Goal: Task Accomplishment & Management: Complete application form

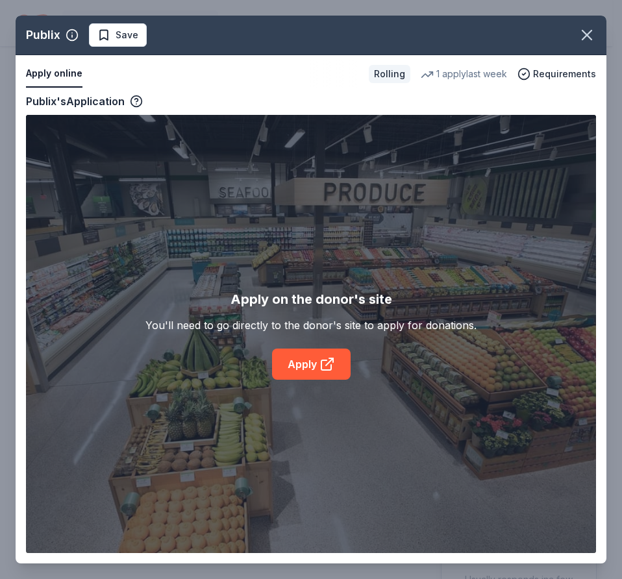
scroll to position [195, 0]
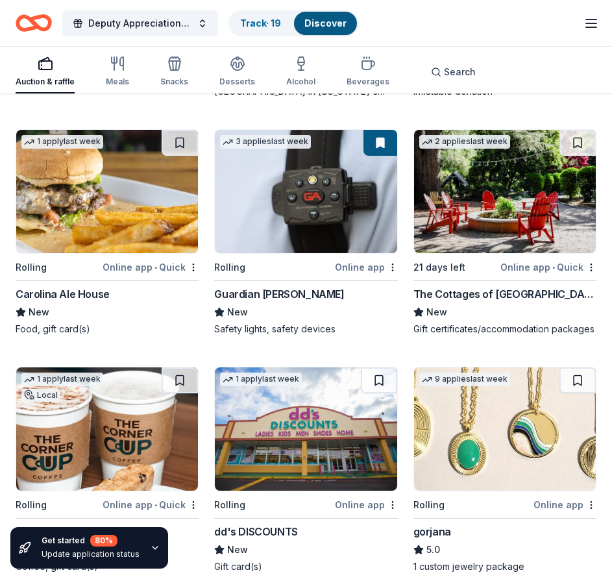
scroll to position [2805, 0]
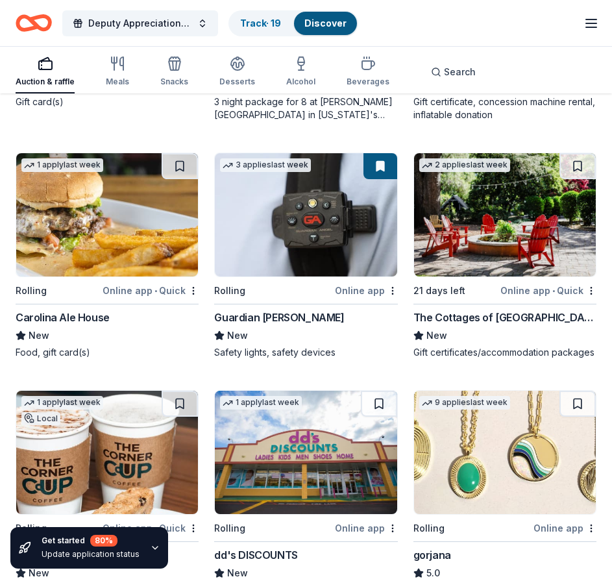
drag, startPoint x: 181, startPoint y: 163, endPoint x: 222, endPoint y: 182, distance: 45.9
click at [181, 163] on button at bounding box center [180, 166] width 36 height 26
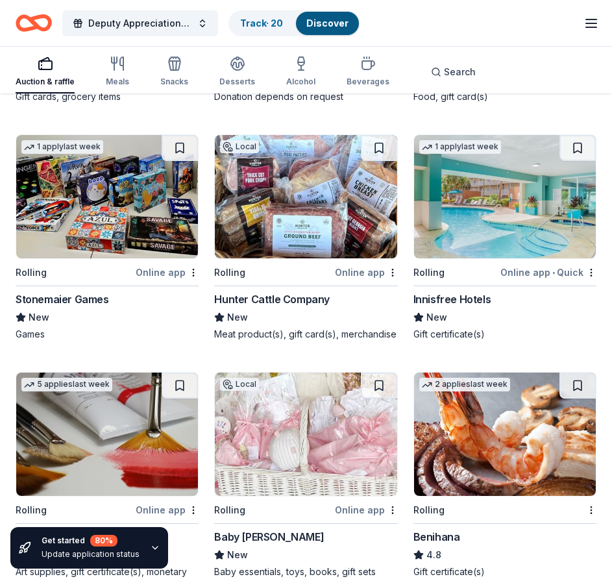
scroll to position [4428, 0]
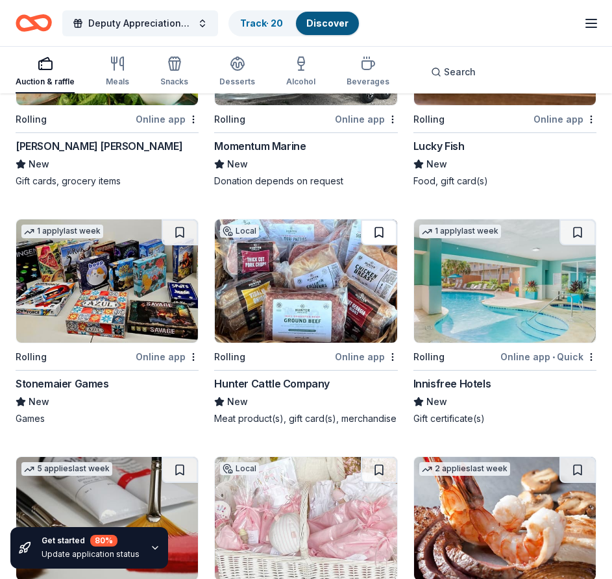
click at [379, 240] on button at bounding box center [379, 233] width 36 height 26
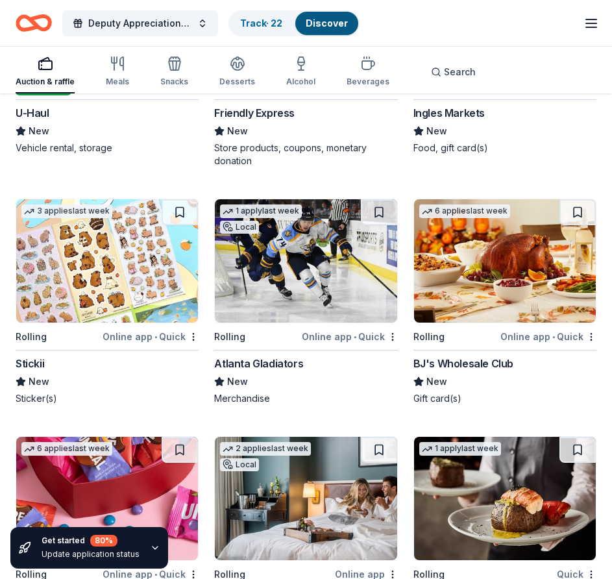
scroll to position [5437, 0]
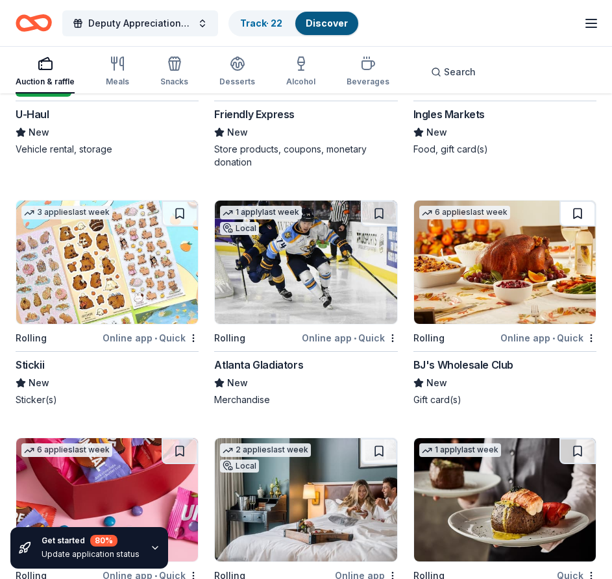
click at [579, 227] on button at bounding box center [578, 214] width 36 height 26
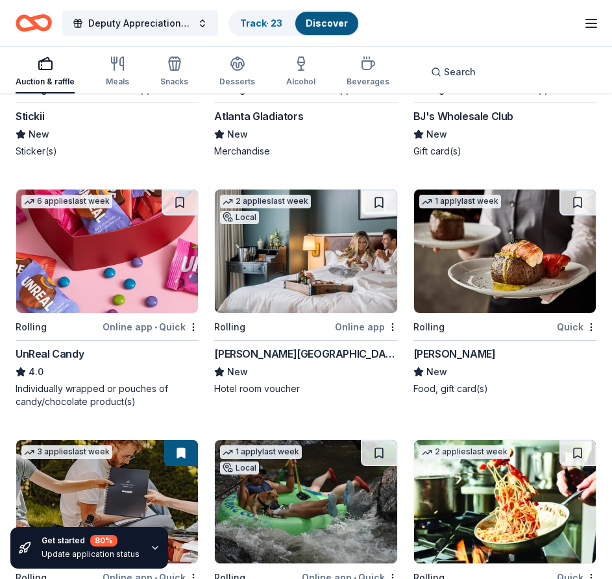
scroll to position [5697, 0]
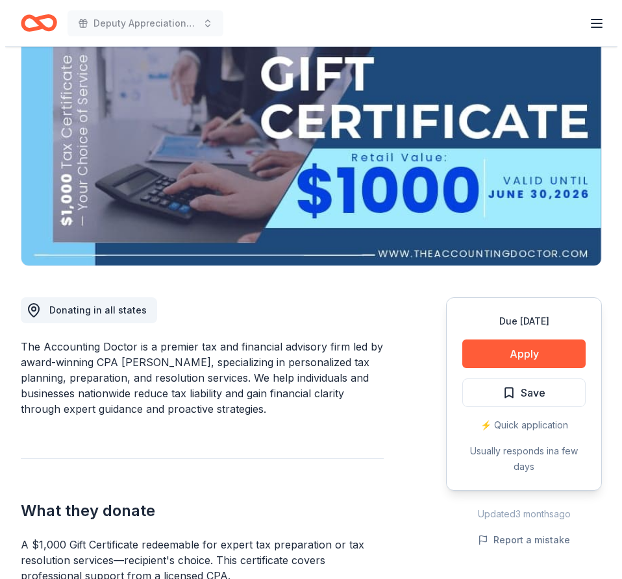
scroll to position [65, 0]
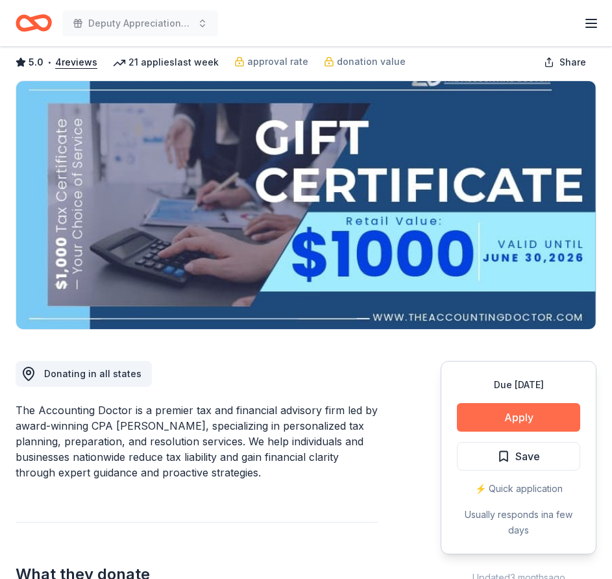
click at [529, 411] on button "Apply" at bounding box center [518, 417] width 123 height 29
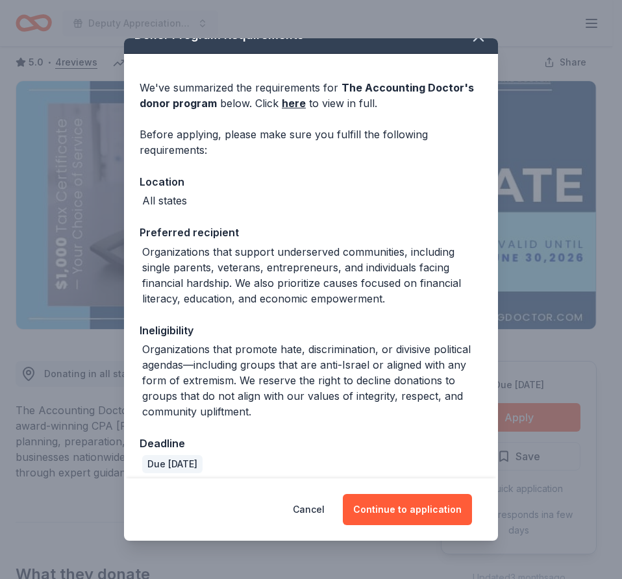
scroll to position [32, 0]
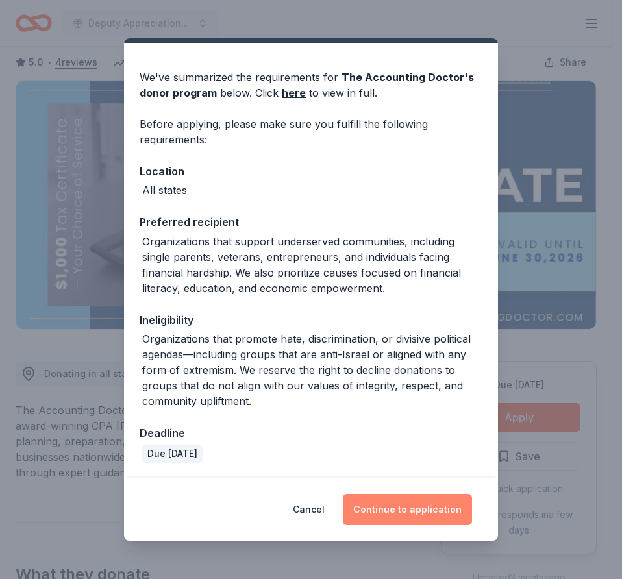
click at [408, 507] on button "Continue to application" at bounding box center [407, 509] width 129 height 31
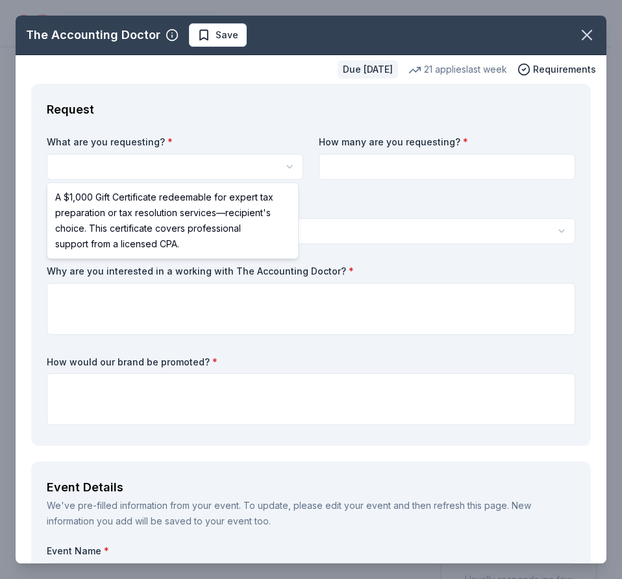
click at [288, 166] on html "Deputy Appreciation/Family Fun Day $10 in rewards Due in 17 days Share The Acco…" at bounding box center [311, 289] width 622 height 579
select select "A $1,000 Gift Certificate redeemable for expert tax preparation or tax resoluti…"
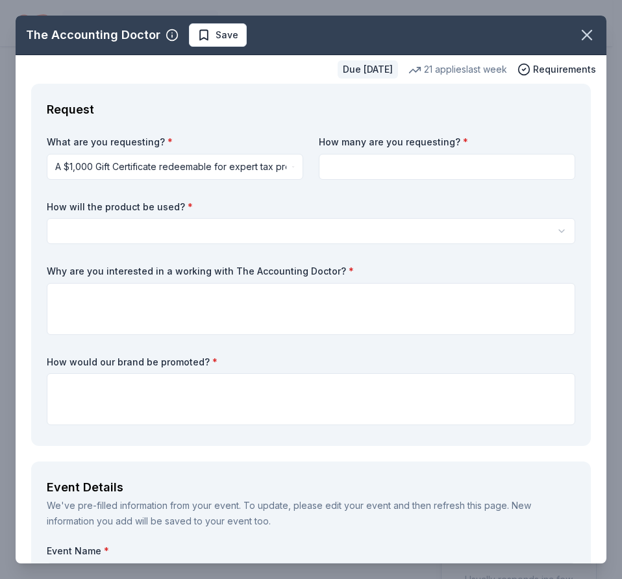
click at [492, 168] on input at bounding box center [447, 167] width 257 height 26
type input "5"
click at [160, 227] on html "Deputy Appreciation/Family Fun Day $10 in rewards Due in 17 days Share The Acco…" at bounding box center [311, 289] width 622 height 579
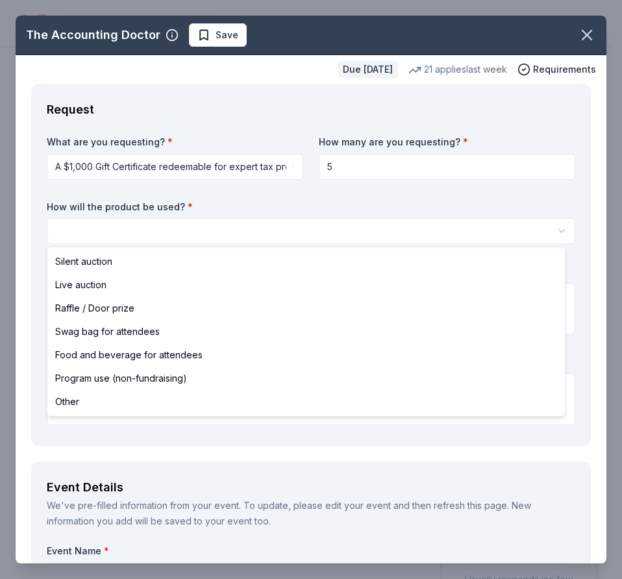
select select "raffleDoorPrize"
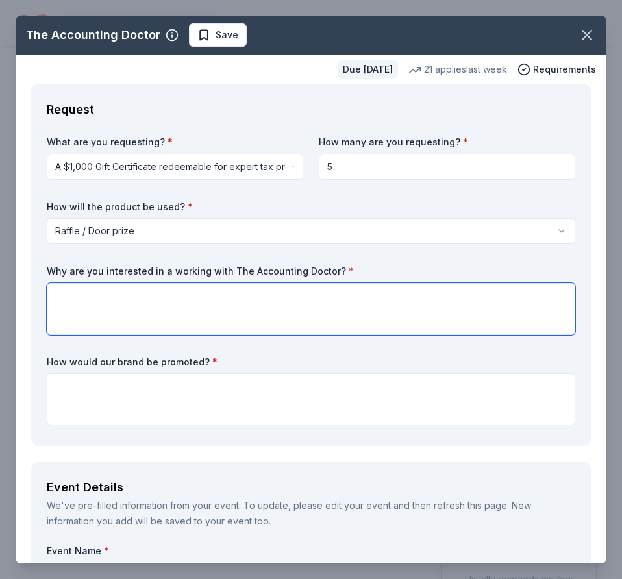
click at [144, 301] on textarea at bounding box center [311, 309] width 529 height 52
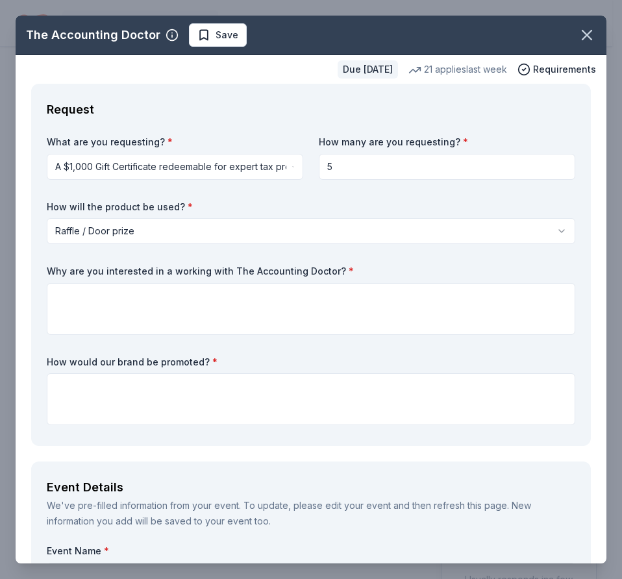
click at [320, 281] on div "Why are you interested in a working with The Accounting Doctor? *" at bounding box center [311, 300] width 529 height 70
drag, startPoint x: 329, startPoint y: 271, endPoint x: 110, endPoint y: 273, distance: 219.5
click at [134, 274] on label "Why are you interested in a working with The Accounting Doctor? *" at bounding box center [311, 271] width 529 height 13
click at [66, 279] on div "Why are you interested in a working with The Accounting Doctor? *" at bounding box center [311, 300] width 529 height 70
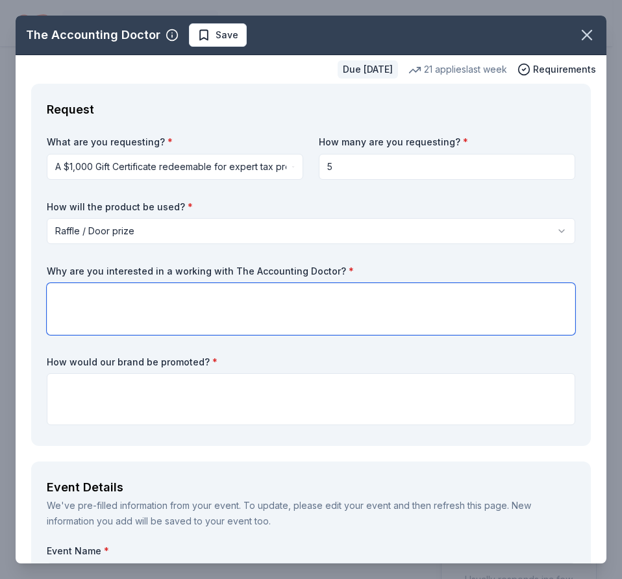
click at [231, 314] on textarea at bounding box center [311, 309] width 529 height 52
paste textarea "I believe this would be a wonderful opportunity to provide our first responders…"
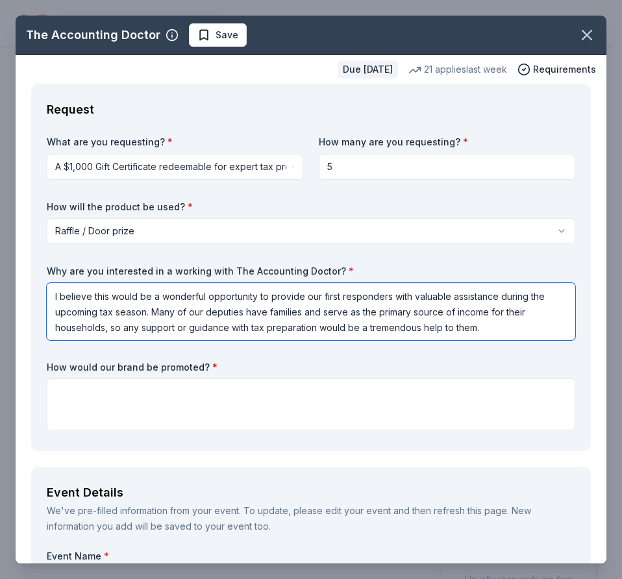
type textarea "I believe this would be a wonderful opportunity to provide our first responders…"
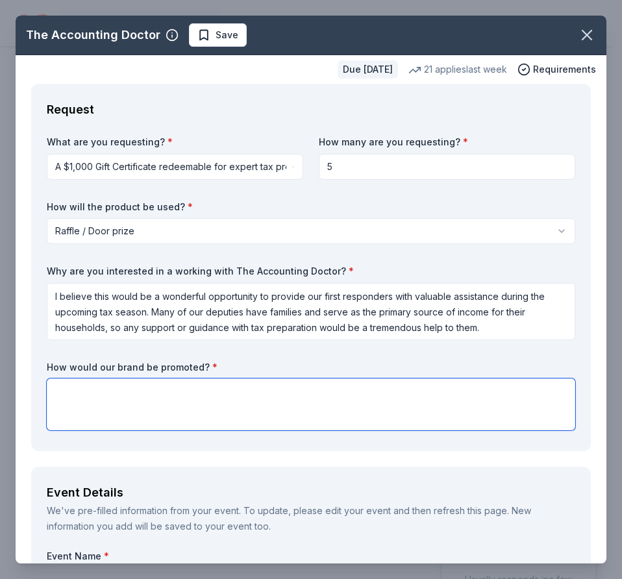
click at [210, 408] on textarea at bounding box center [311, 405] width 529 height 52
click at [220, 410] on textarea at bounding box center [311, 405] width 529 height 52
paste textarea "Your brand can be featured on our social media pages, printed materials promoti…"
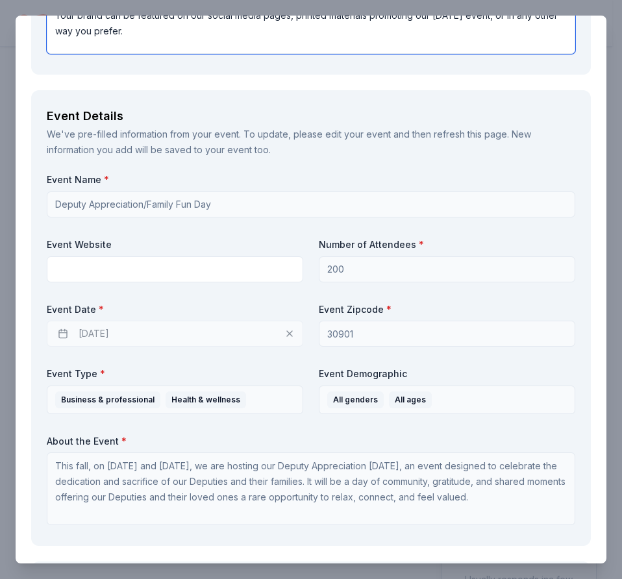
scroll to position [390, 0]
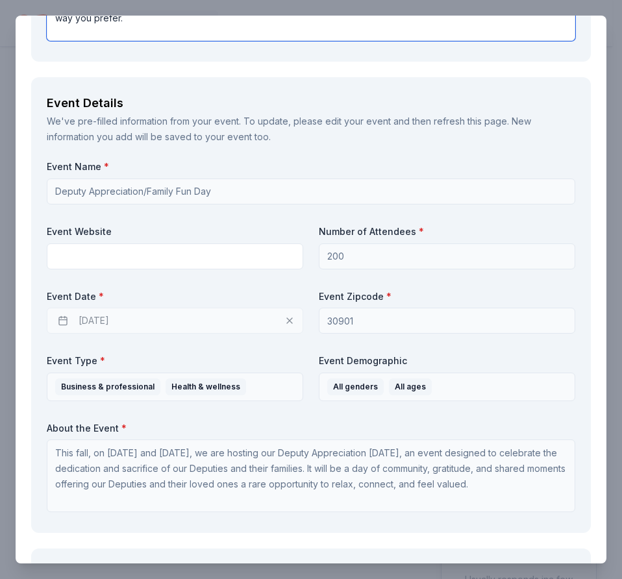
type textarea "Your brand can be featured on our social media pages, printed materials promoti…"
click at [190, 318] on div "10/31/2025" at bounding box center [175, 321] width 257 height 26
click at [78, 322] on div "10/31/2025" at bounding box center [175, 321] width 257 height 26
click at [62, 321] on div "10/31/2025" at bounding box center [175, 321] width 257 height 26
click at [285, 320] on div "10/31/2025" at bounding box center [175, 321] width 257 height 26
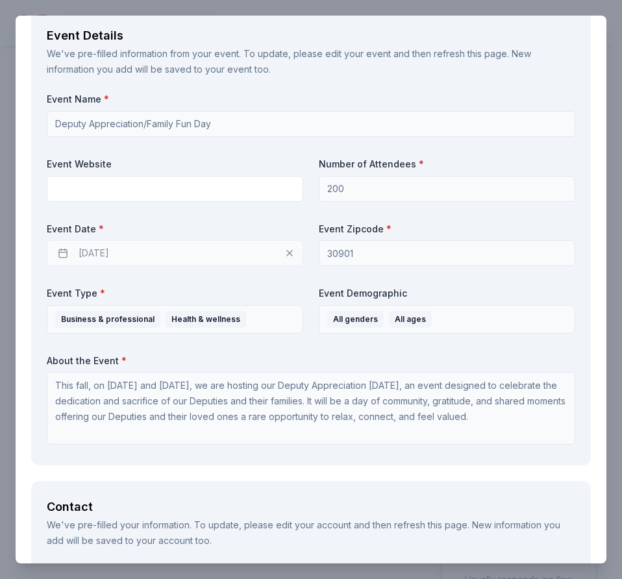
scroll to position [520, 0]
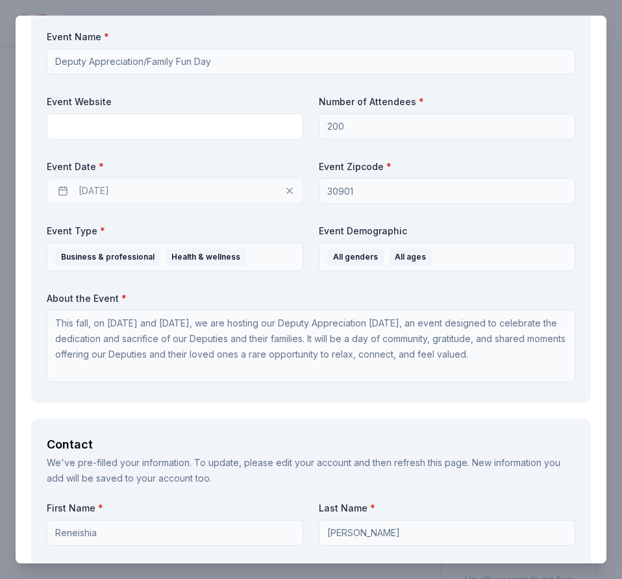
click at [115, 184] on div "10/31/2025" at bounding box center [175, 191] width 257 height 26
drag, startPoint x: 112, startPoint y: 182, endPoint x: 38, endPoint y: 172, distance: 74.7
click at [91, 180] on div "10/31/2025" at bounding box center [175, 191] width 257 height 26
click at [70, 189] on div "10/31/2025" at bounding box center [175, 191] width 257 height 26
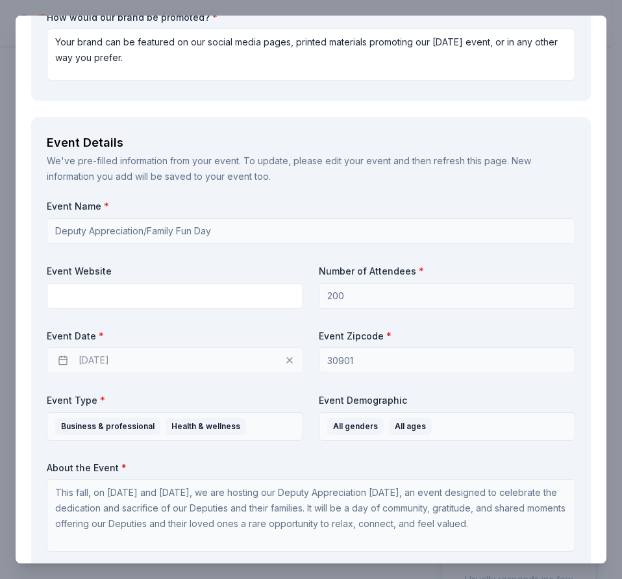
scroll to position [325, 0]
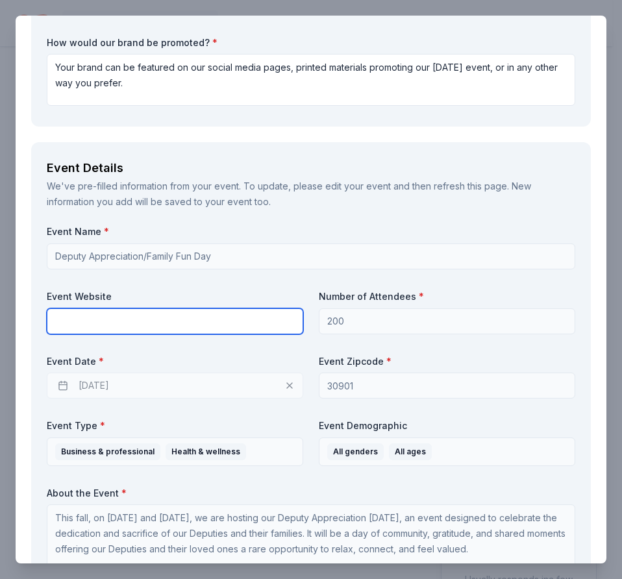
click at [129, 325] on input "text" at bounding box center [175, 321] width 257 height 26
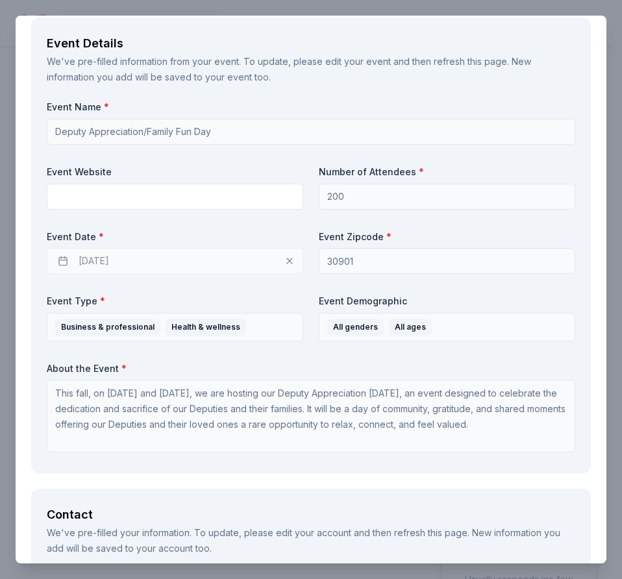
scroll to position [455, 0]
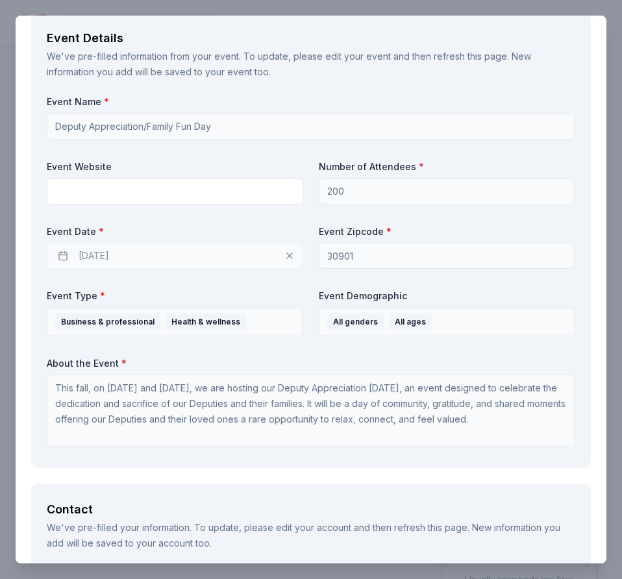
click at [128, 251] on div "10/31/2025" at bounding box center [175, 256] width 257 height 26
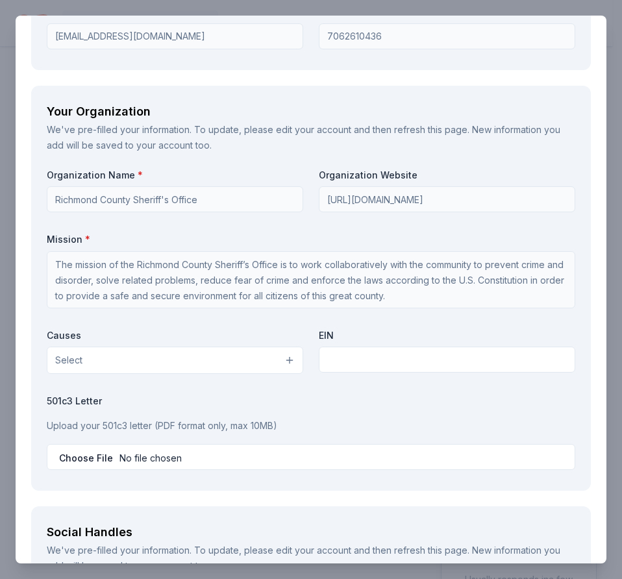
scroll to position [1104, 0]
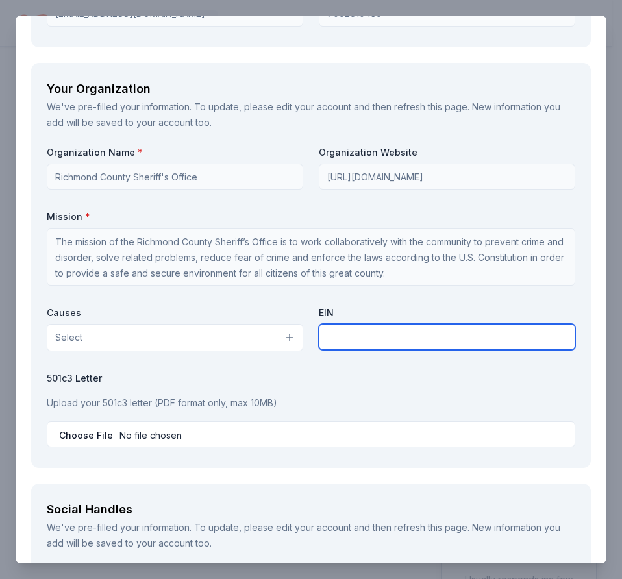
click at [366, 332] on input "text" at bounding box center [447, 337] width 257 height 26
type input "46-2940343"
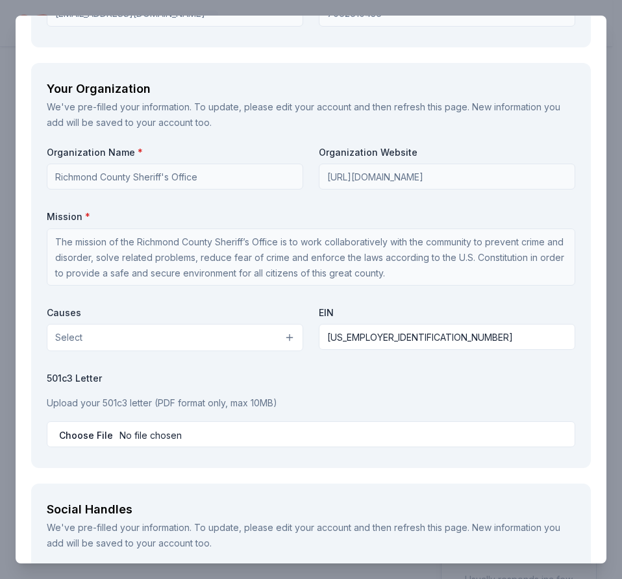
click at [233, 340] on button "Select" at bounding box center [175, 337] width 257 height 27
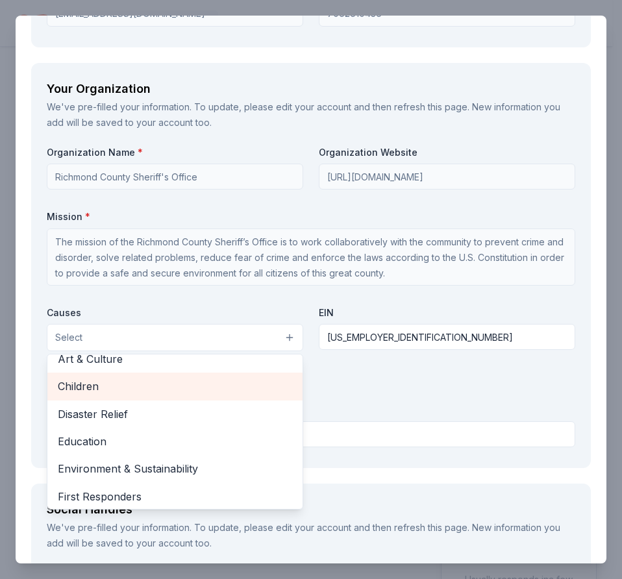
scroll to position [130, 0]
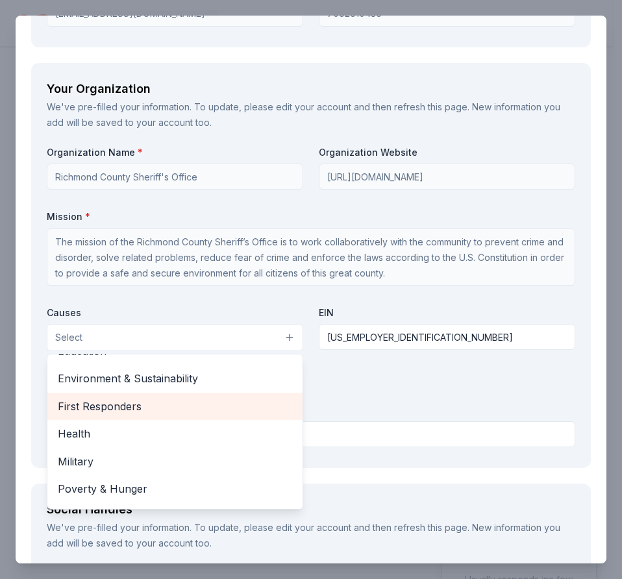
click at [127, 408] on span "First Responders" at bounding box center [175, 406] width 234 height 17
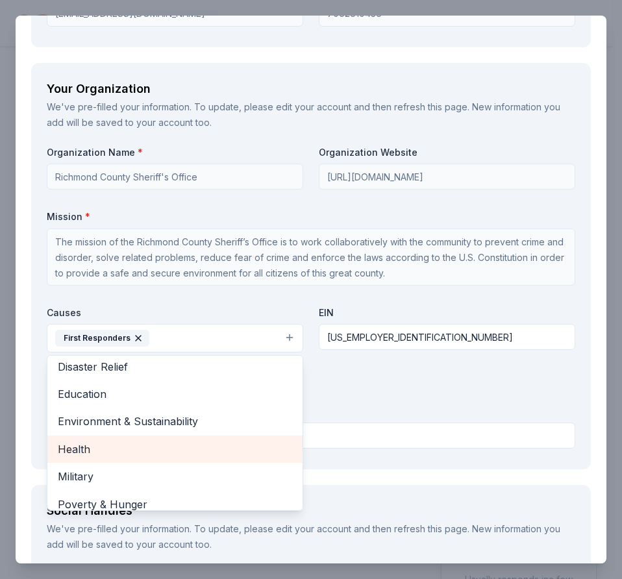
scroll to position [65, 0]
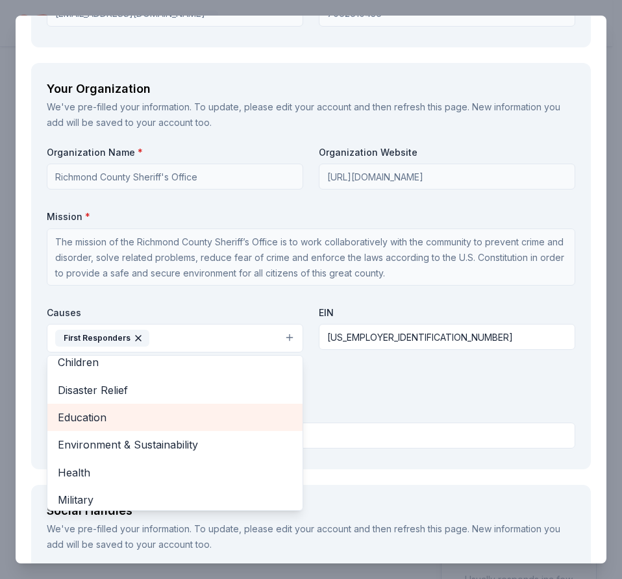
click at [122, 414] on span "Education" at bounding box center [175, 417] width 234 height 17
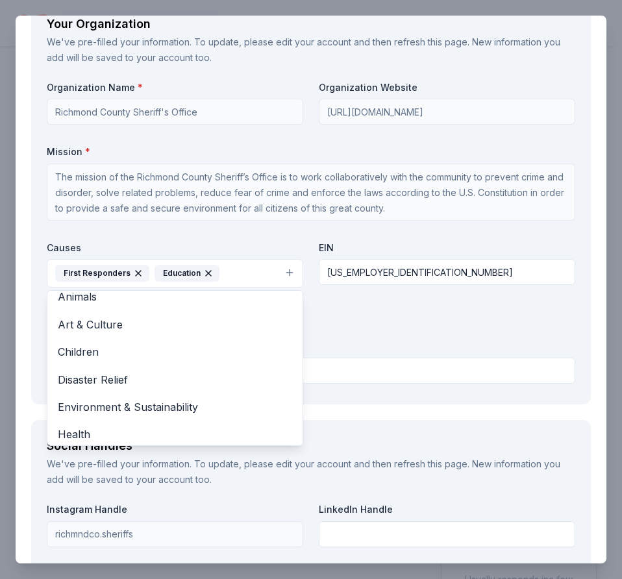
scroll to position [0, 0]
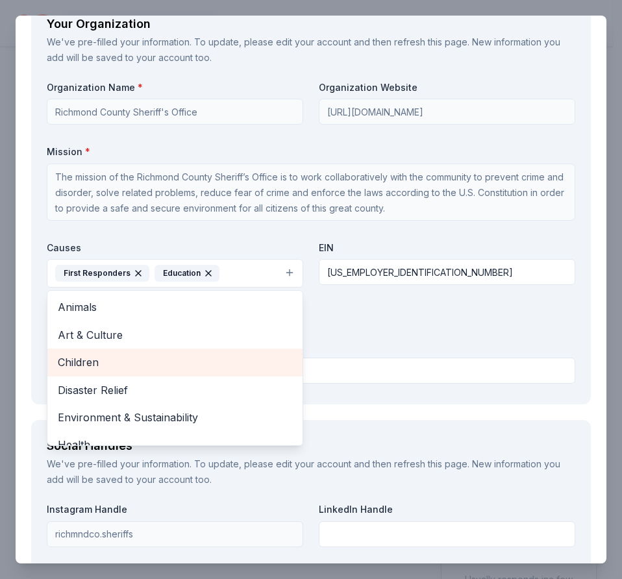
click at [112, 366] on span "Children" at bounding box center [175, 362] width 234 height 17
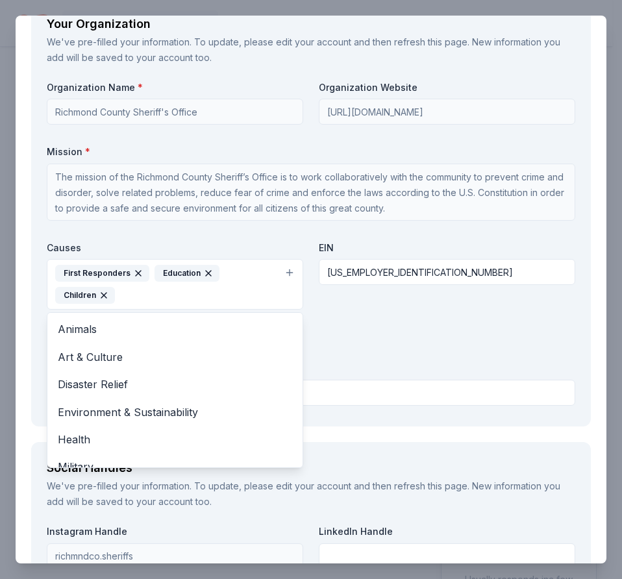
click at [303, 302] on div "Organization Name * Richmond County Sheriff's Office Organization Website https…" at bounding box center [311, 246] width 529 height 330
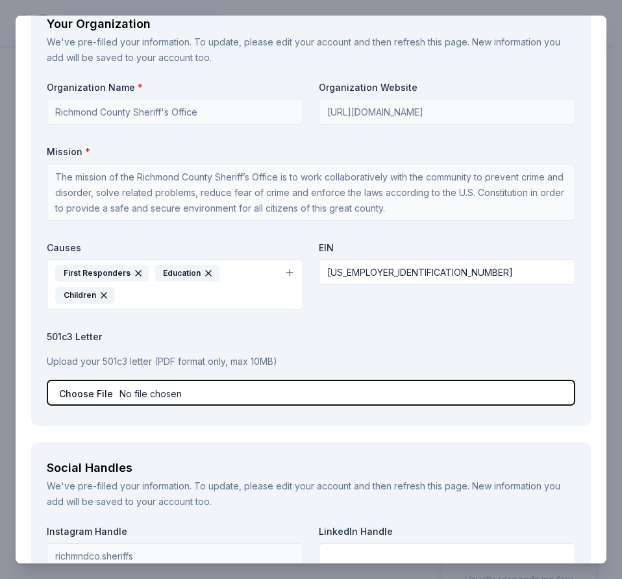
click at [134, 394] on input "file" at bounding box center [311, 393] width 529 height 26
type input "C:\fakepath\Certificate of Incorporation 2013.pdf"
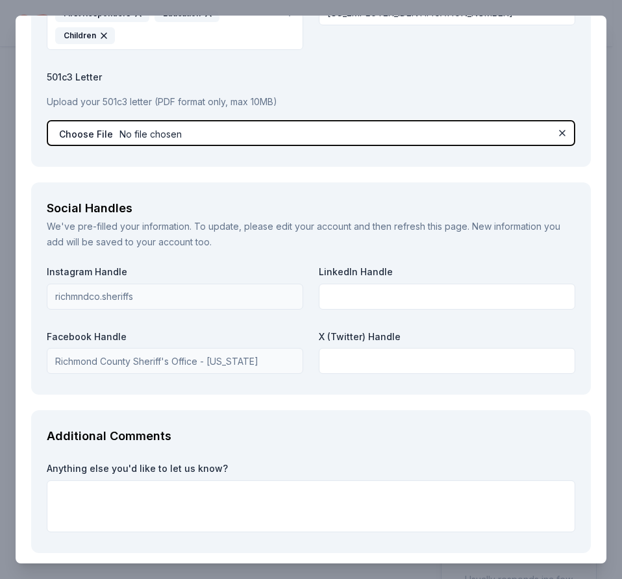
scroll to position [1486, 0]
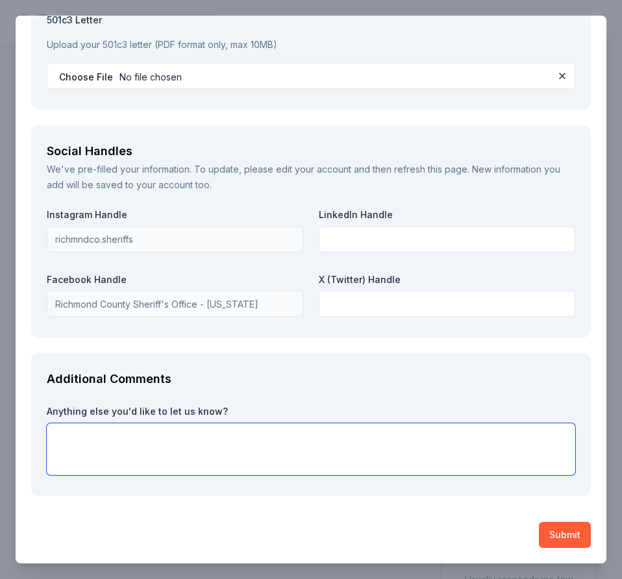
click at [88, 433] on textarea at bounding box center [311, 449] width 529 height 52
click at [191, 449] on textarea at bounding box center [311, 449] width 529 height 52
paste textarea "This event serves as an opportunity to show our appreciation for the dedicated …"
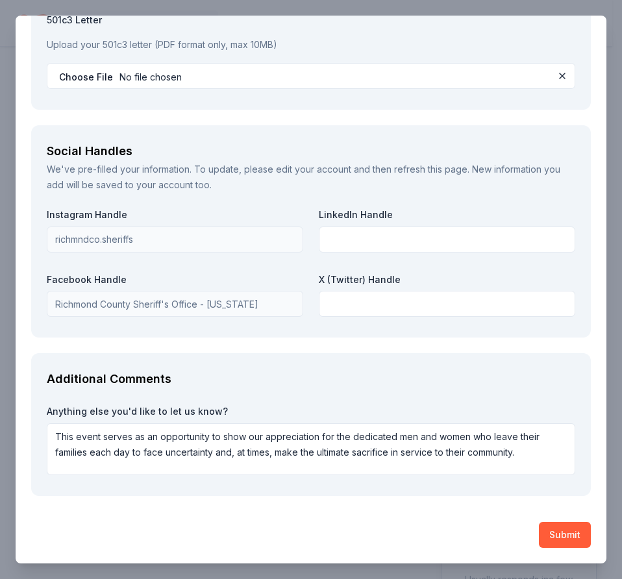
click at [130, 487] on div "Additional Comments Anything else you'd like to let us know? This event serves …" at bounding box center [311, 424] width 560 height 143
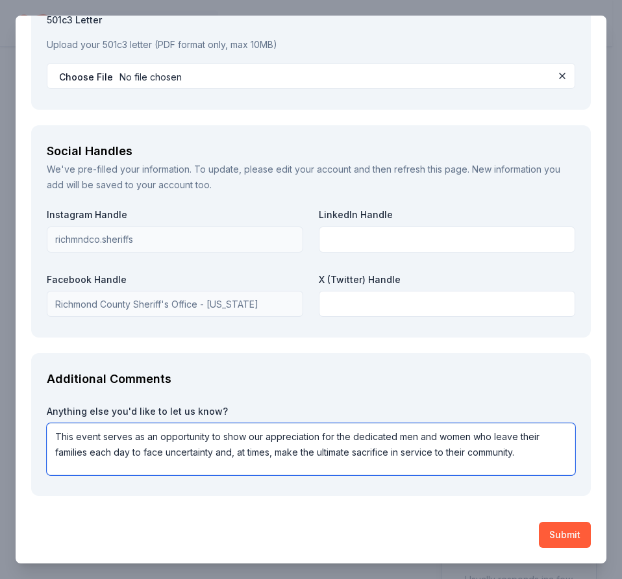
click at [55, 435] on textarea "This event serves as an opportunity to show our appreciation for the dedicated …" at bounding box center [311, 449] width 529 height 52
paste textarea "A donation of any kind would be sincerely appreciated."
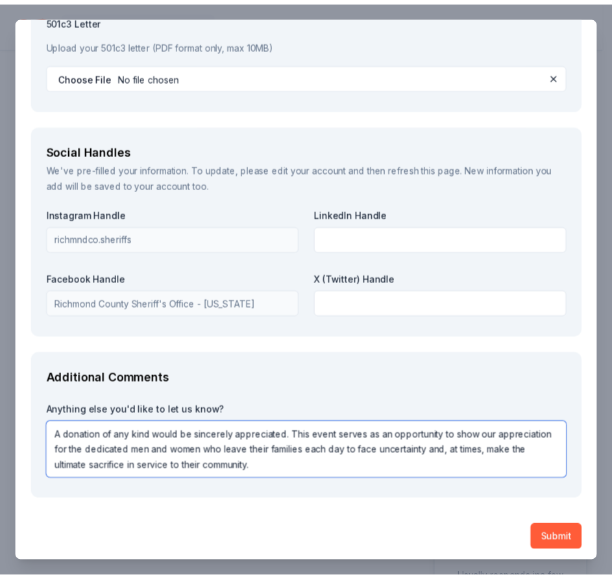
scroll to position [1, 0]
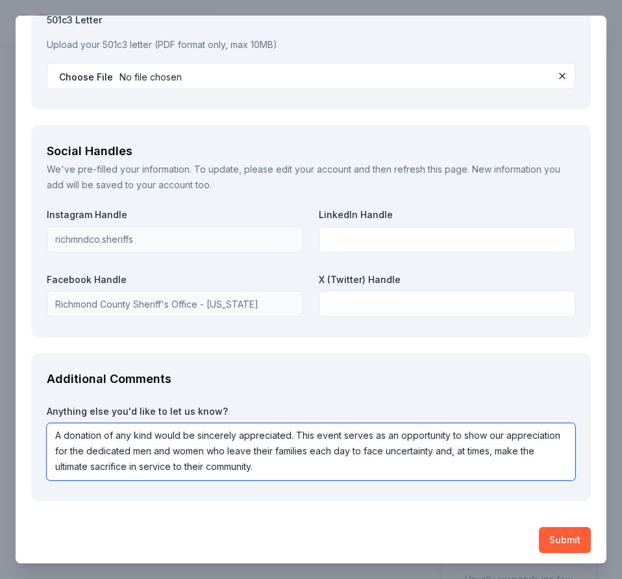
type textarea "A donation of any kind would be sincerely appreciated. This event serves as an …"
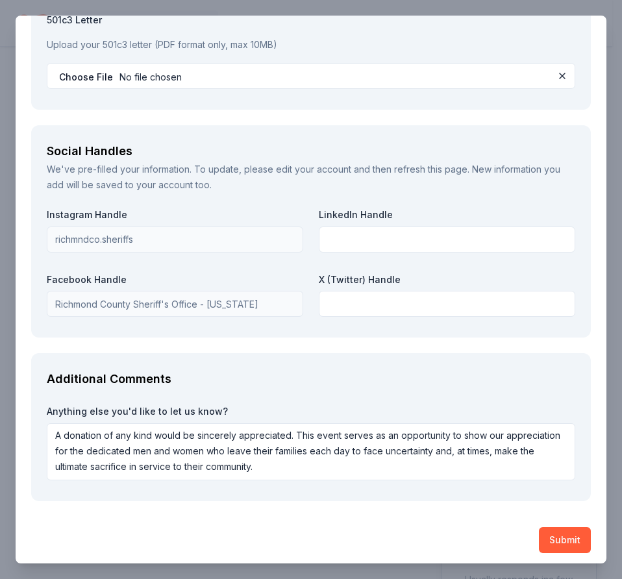
click at [549, 538] on button "Submit" at bounding box center [565, 540] width 52 height 26
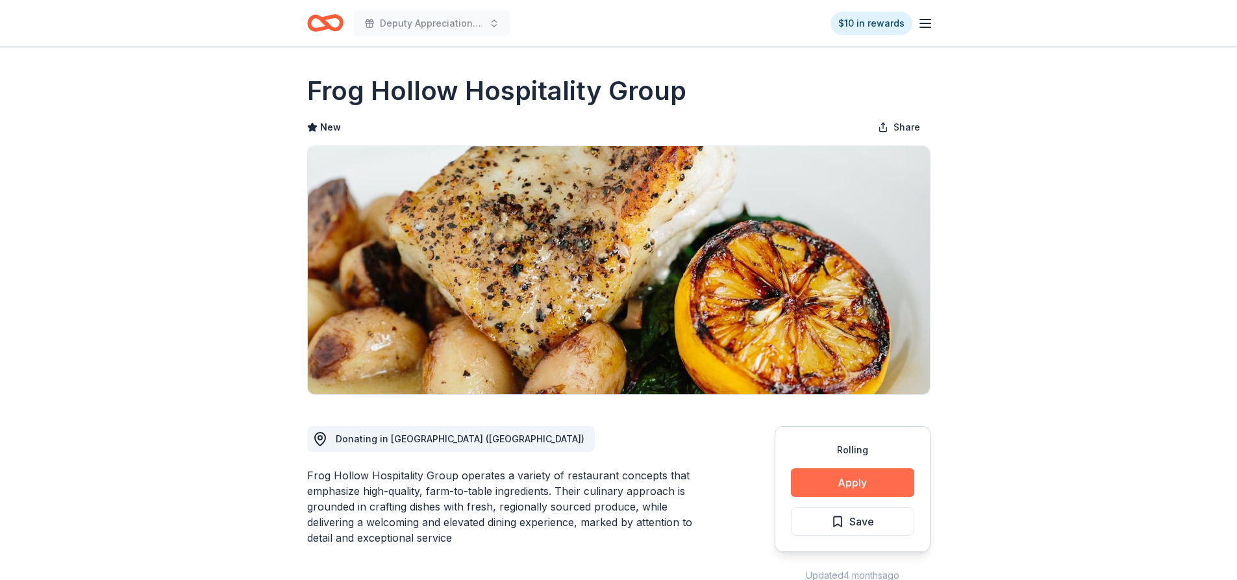
click at [612, 481] on button "Apply" at bounding box center [852, 482] width 123 height 29
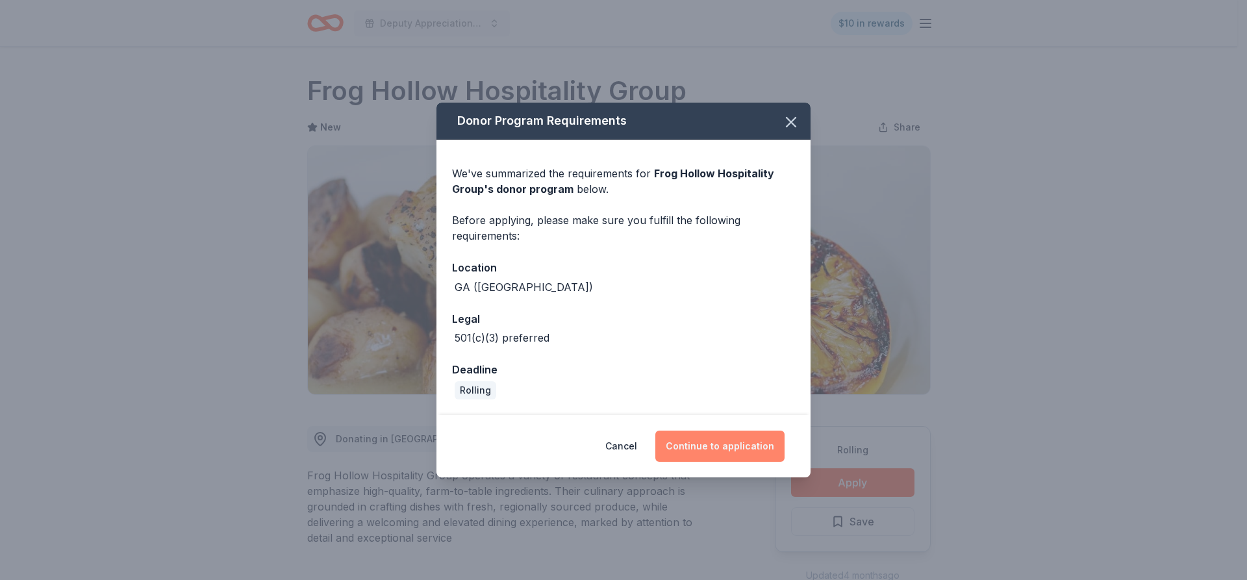
click at [612, 447] on button "Continue to application" at bounding box center [719, 446] width 129 height 31
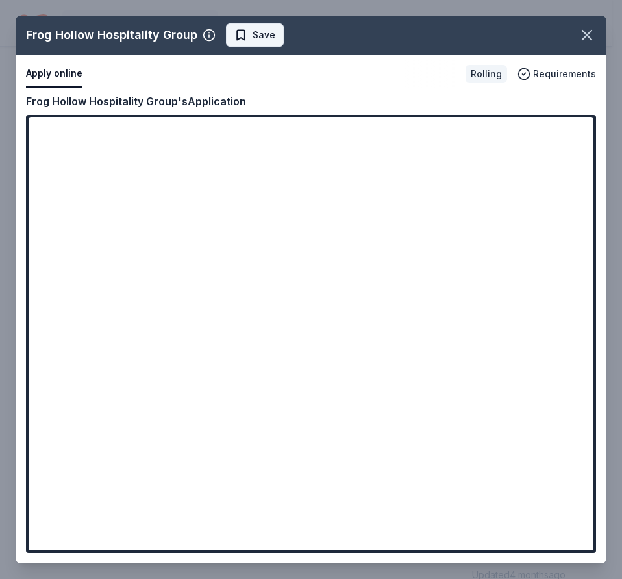
click at [236, 31] on span "Save" at bounding box center [254, 35] width 41 height 16
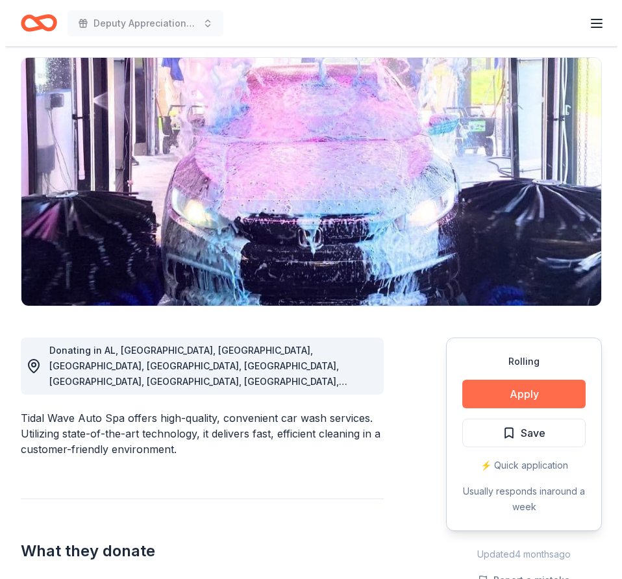
scroll to position [65, 0]
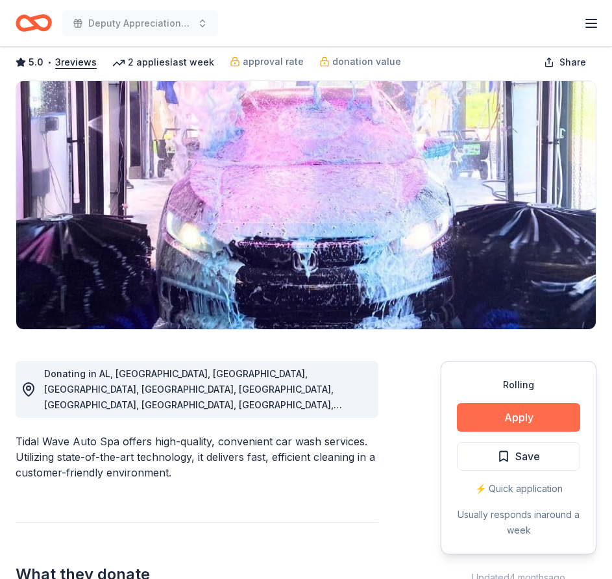
click at [540, 415] on button "Apply" at bounding box center [518, 417] width 123 height 29
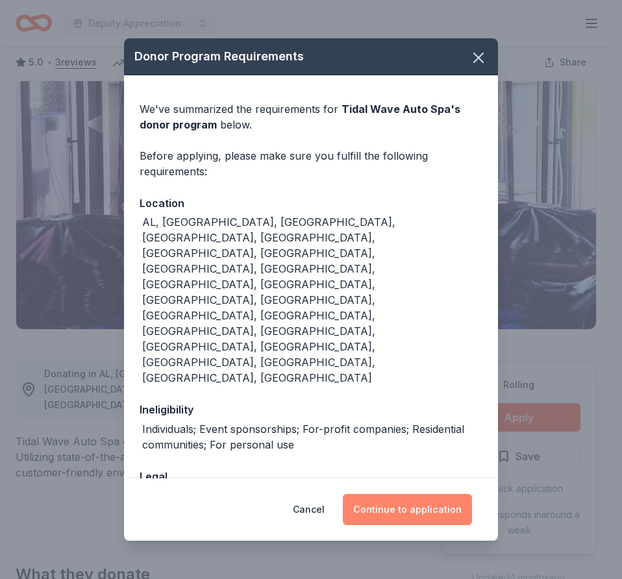
click at [421, 494] on button "Continue to application" at bounding box center [407, 509] width 129 height 31
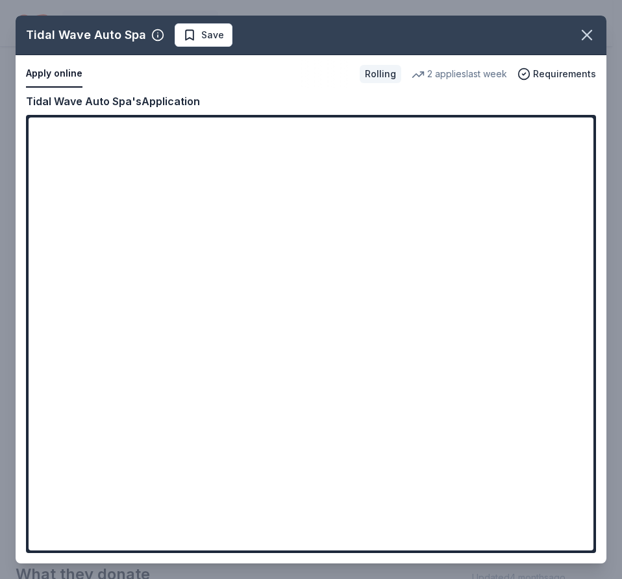
drag, startPoint x: 212, startPoint y: 38, endPoint x: 221, endPoint y: 35, distance: 10.1
click at [211, 37] on span "Save" at bounding box center [212, 35] width 23 height 16
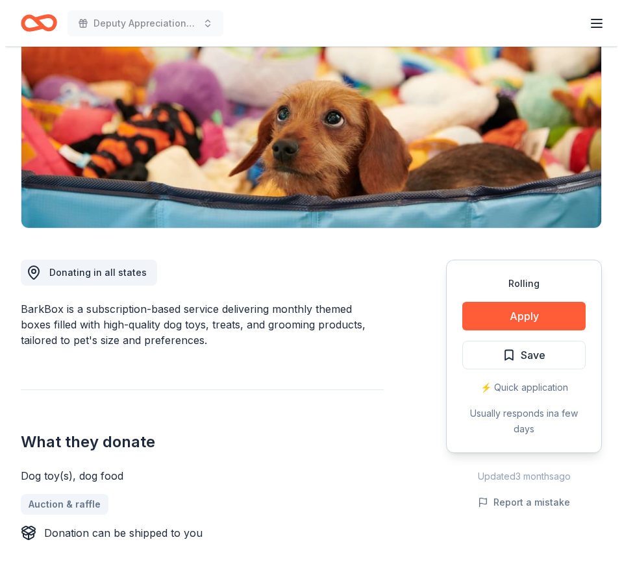
scroll to position [65, 0]
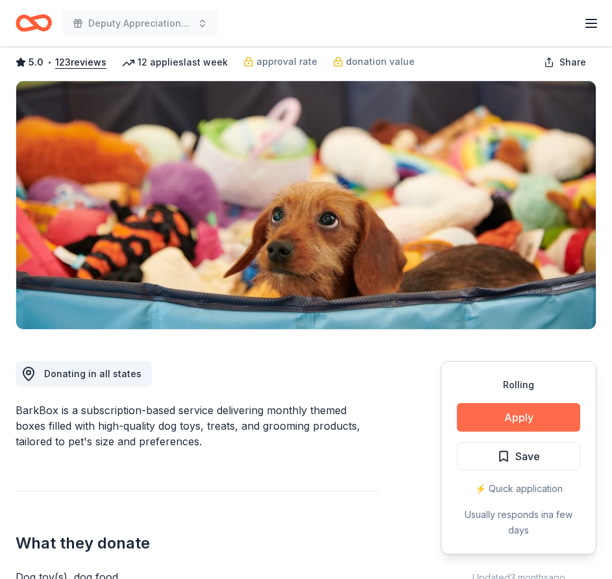
click at [524, 404] on button "Apply" at bounding box center [518, 417] width 123 height 29
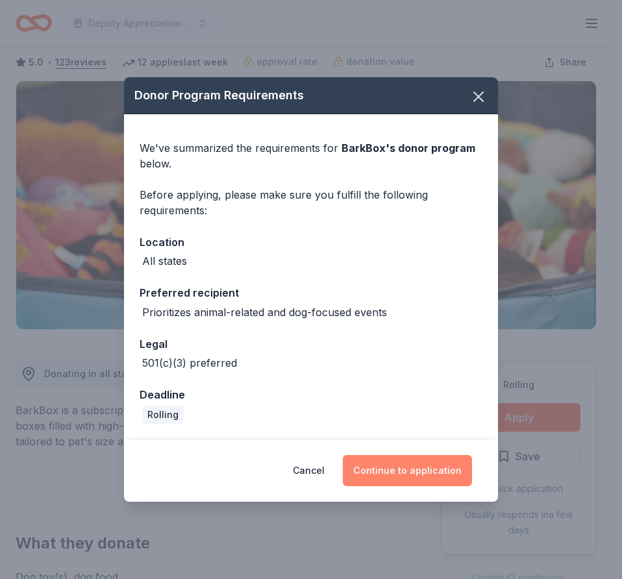
click at [429, 468] on button "Continue to application" at bounding box center [407, 470] width 129 height 31
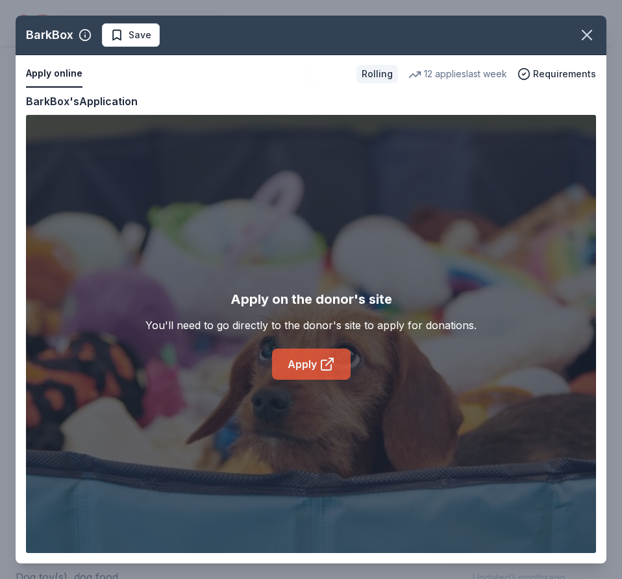
click at [320, 365] on icon at bounding box center [328, 365] width 16 height 16
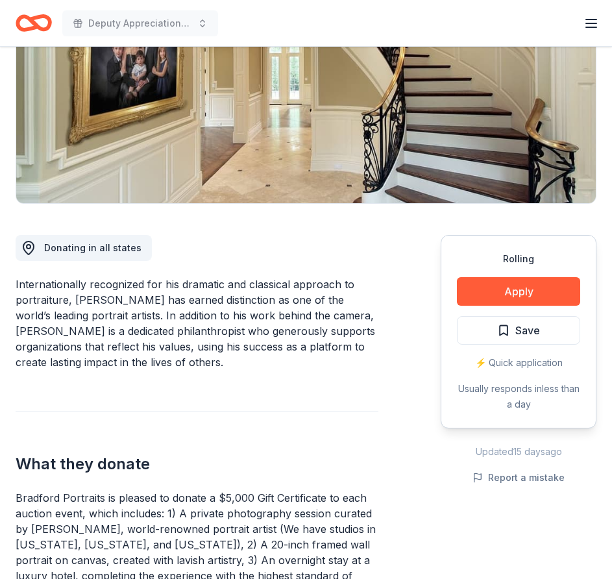
scroll to position [325, 0]
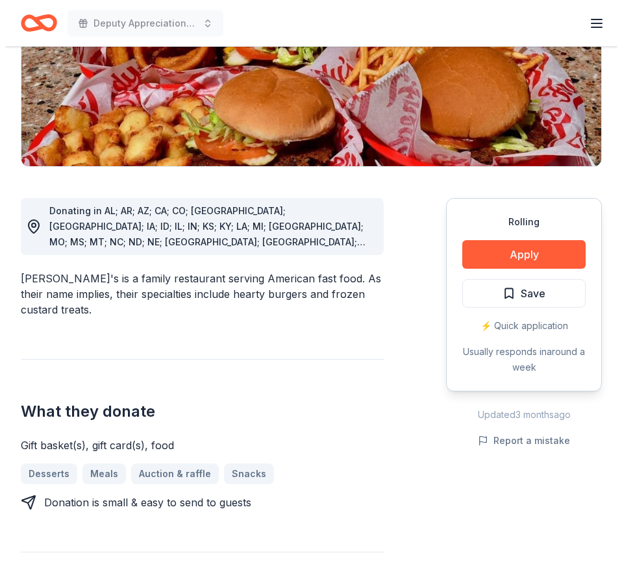
scroll to position [260, 0]
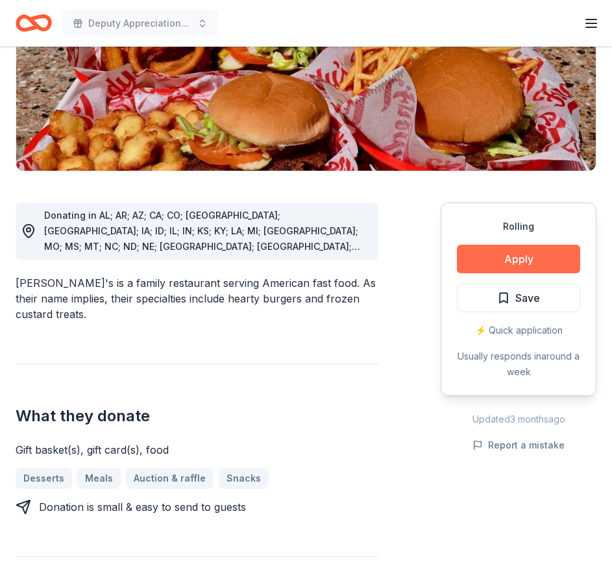
click at [535, 245] on button "Apply" at bounding box center [518, 259] width 123 height 29
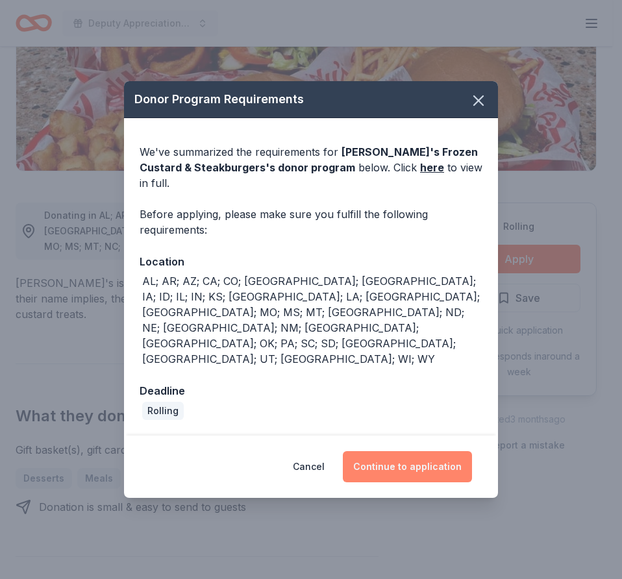
click at [410, 451] on button "Continue to application" at bounding box center [407, 466] width 129 height 31
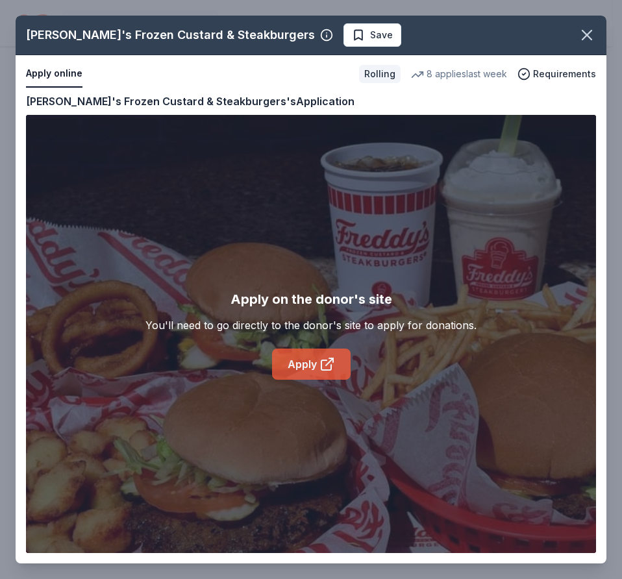
click at [318, 364] on link "Apply" at bounding box center [311, 364] width 79 height 31
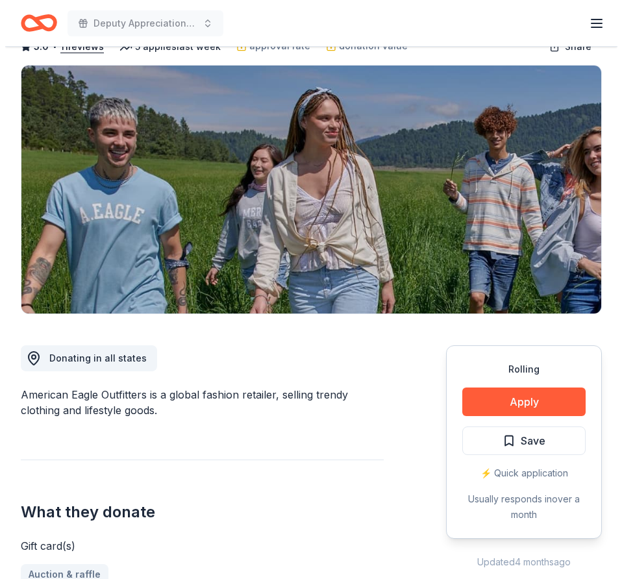
scroll to position [195, 0]
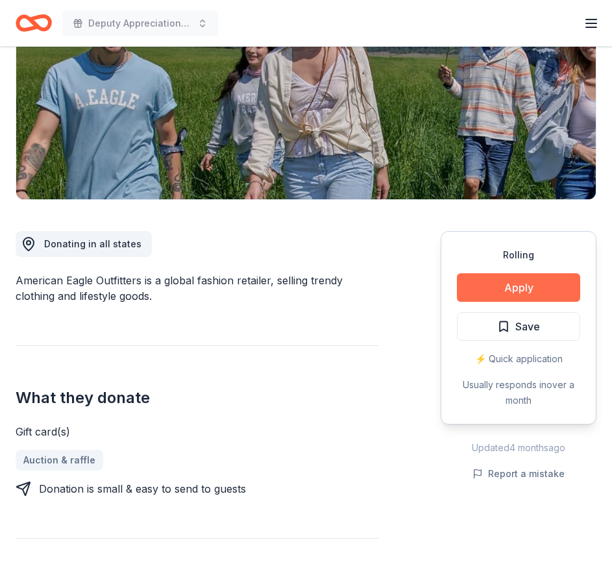
click at [514, 283] on button "Apply" at bounding box center [518, 287] width 123 height 29
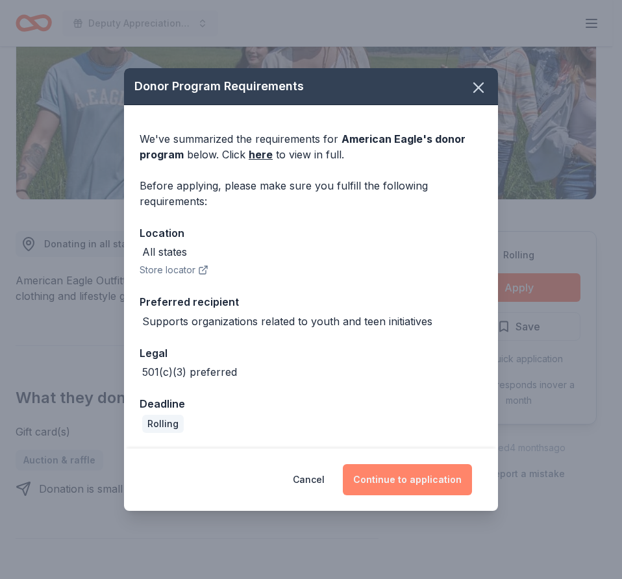
click at [401, 478] on button "Continue to application" at bounding box center [407, 479] width 129 height 31
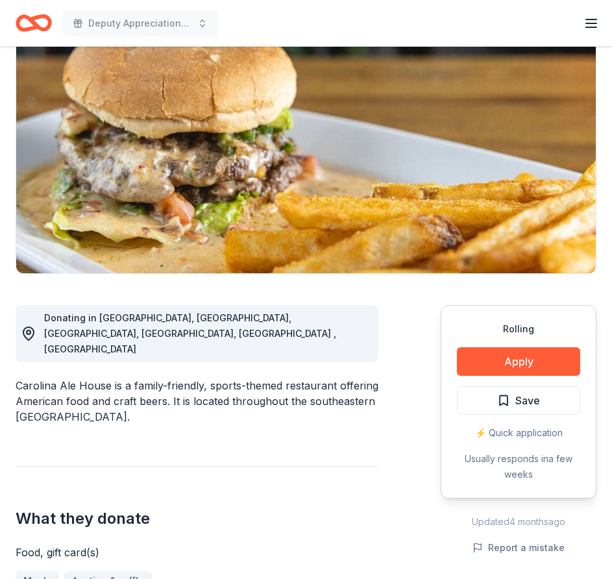
scroll to position [260, 0]
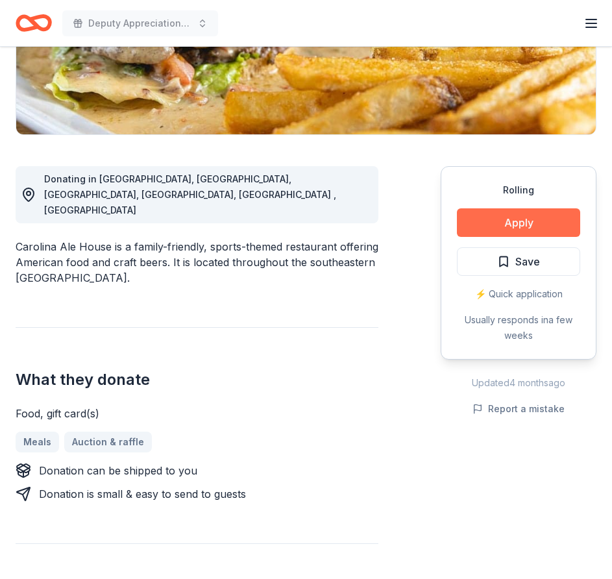
click at [545, 224] on button "Apply" at bounding box center [518, 222] width 123 height 29
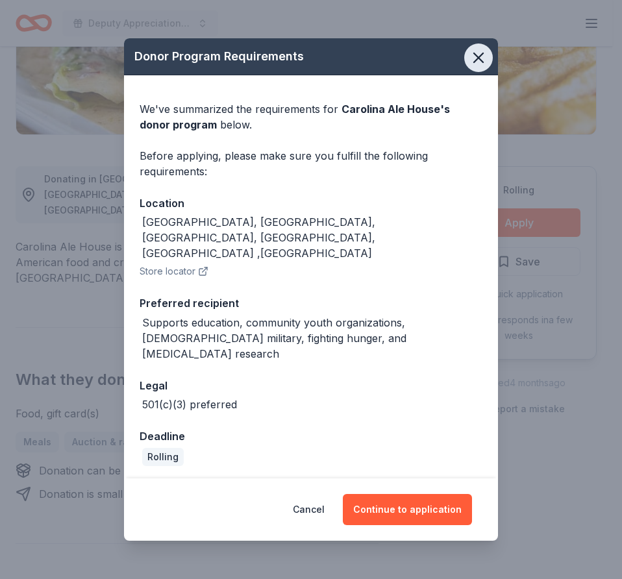
click at [484, 67] on icon "button" at bounding box center [479, 58] width 18 height 18
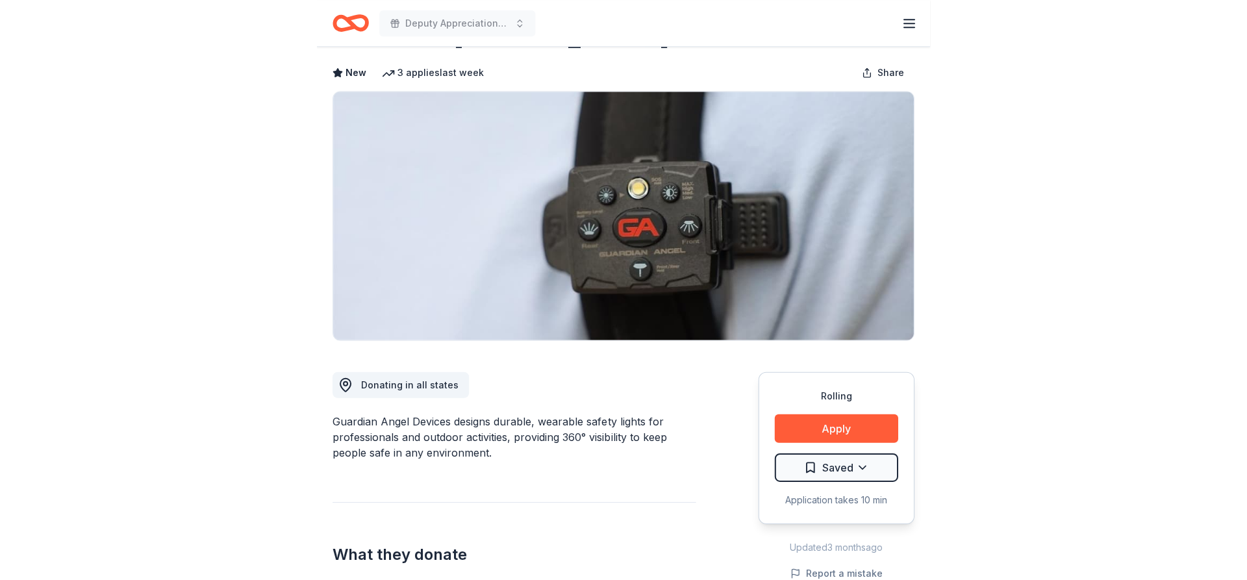
scroll to position [130, 0]
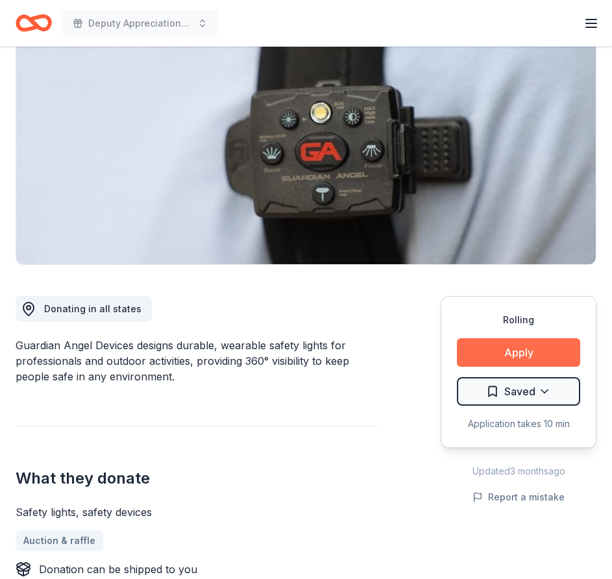
click at [501, 348] on button "Apply" at bounding box center [518, 352] width 123 height 29
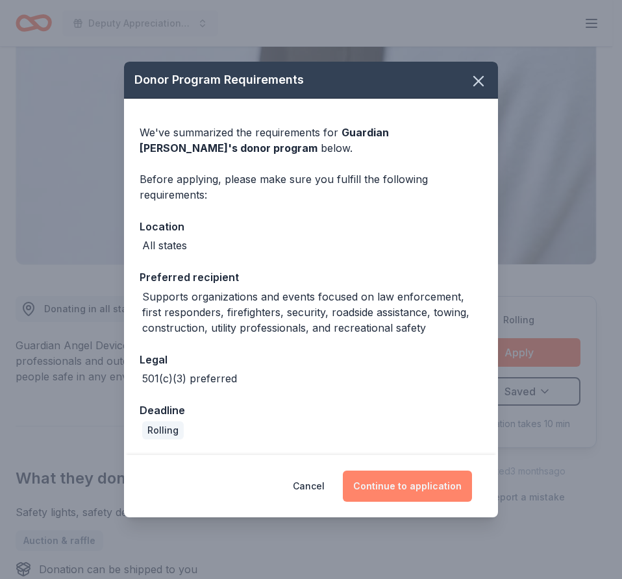
click at [411, 480] on button "Continue to application" at bounding box center [407, 486] width 129 height 31
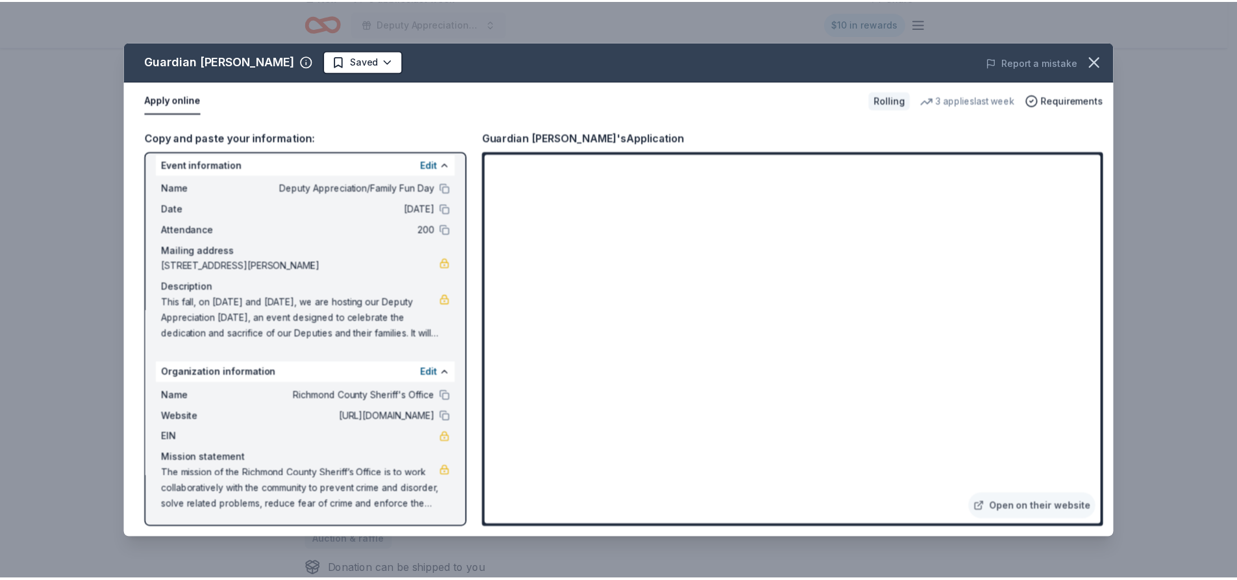
scroll to position [10, 0]
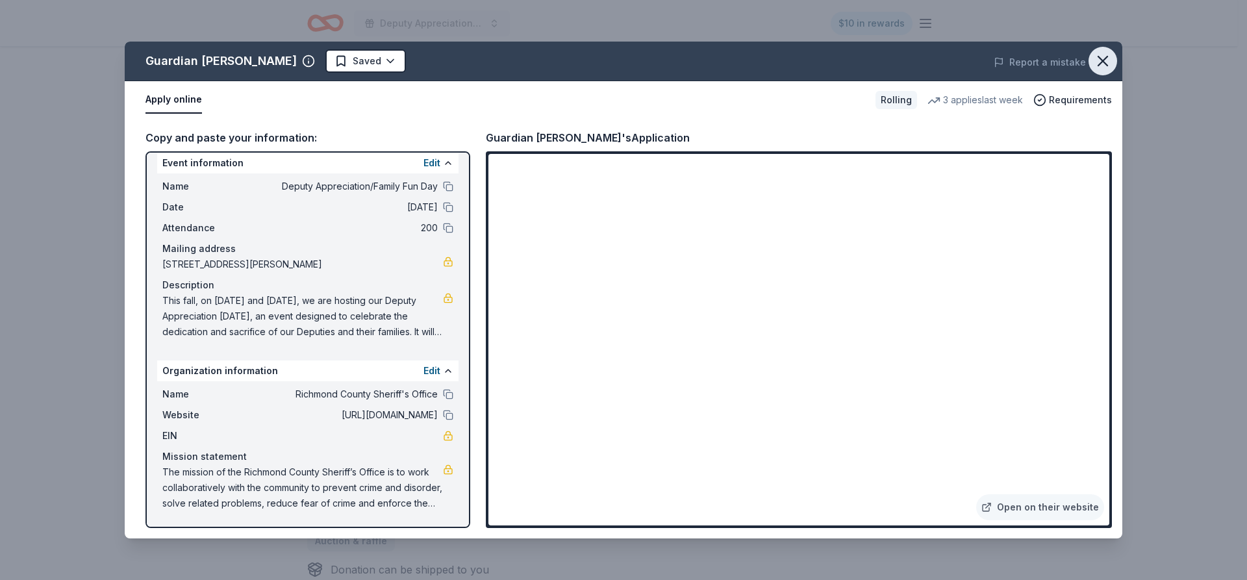
click at [612, 58] on icon "button" at bounding box center [1103, 61] width 18 height 18
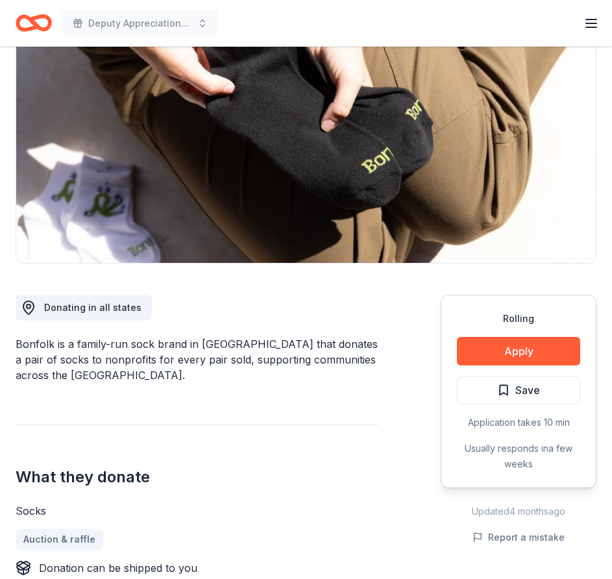
scroll to position [260, 0]
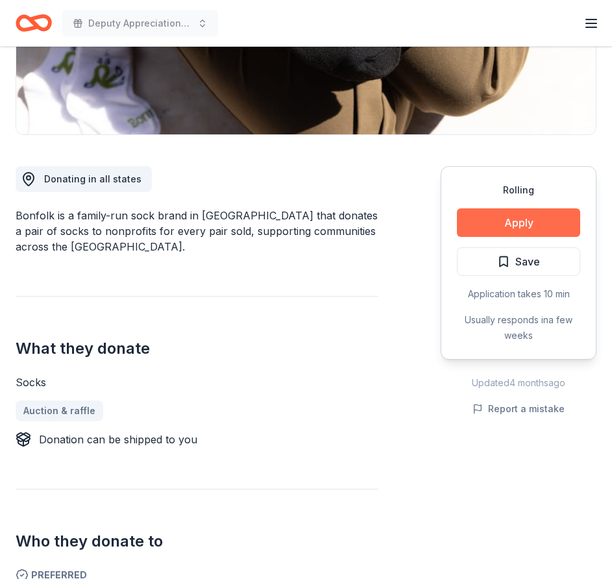
click at [495, 215] on button "Apply" at bounding box center [518, 222] width 123 height 29
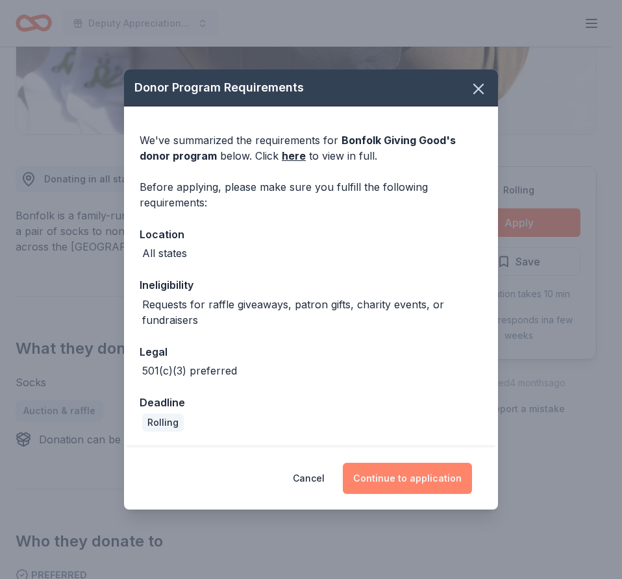
drag, startPoint x: 405, startPoint y: 474, endPoint x: 416, endPoint y: 472, distance: 10.6
click at [405, 473] on button "Continue to application" at bounding box center [407, 478] width 129 height 31
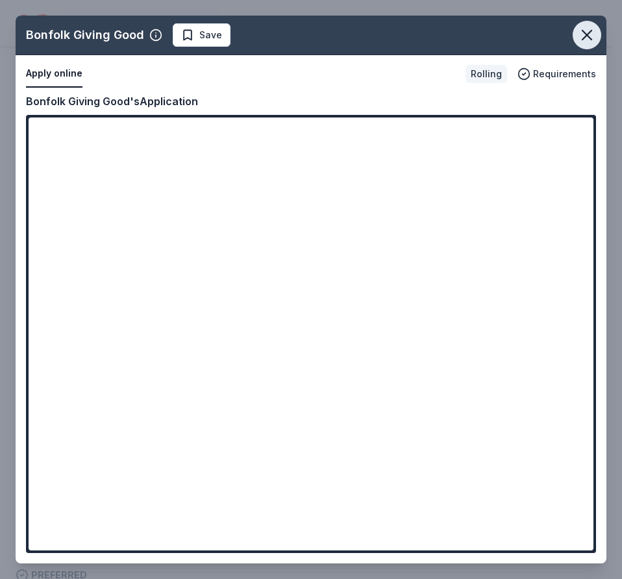
click at [599, 34] on button "button" at bounding box center [587, 35] width 29 height 29
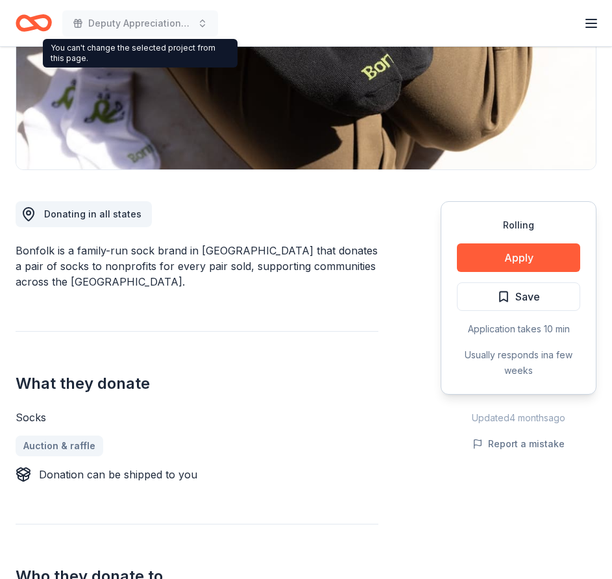
scroll to position [0, 0]
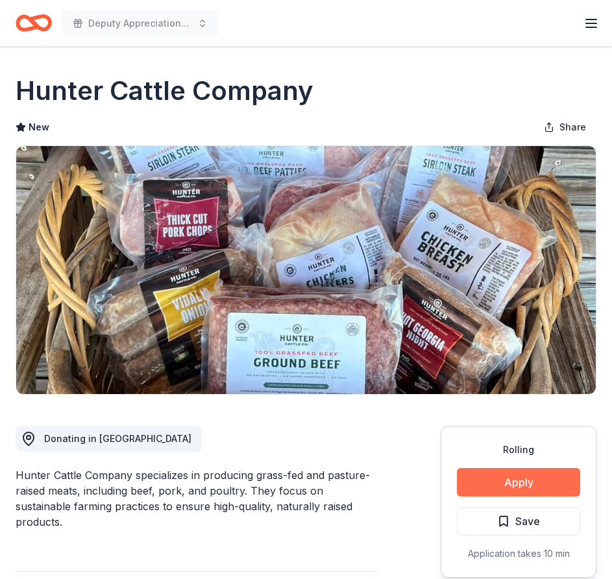
click at [525, 480] on button "Apply" at bounding box center [518, 482] width 123 height 29
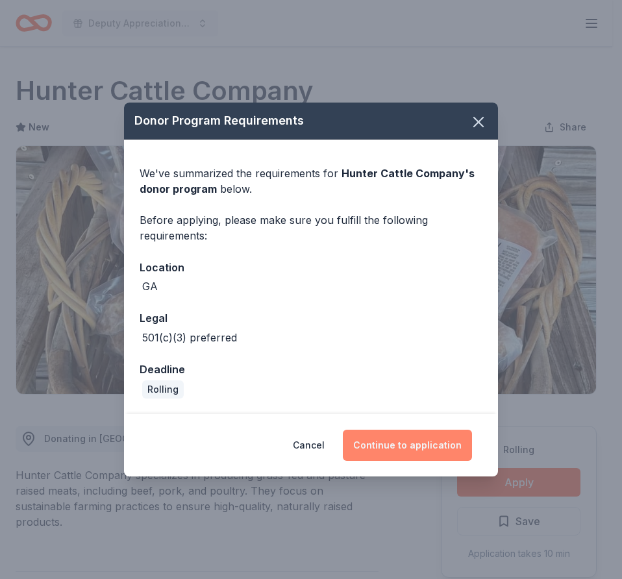
click at [405, 444] on button "Continue to application" at bounding box center [407, 445] width 129 height 31
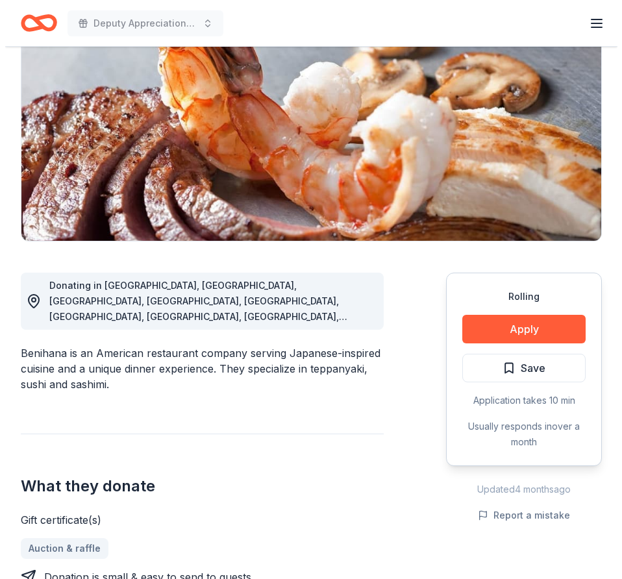
scroll to position [195, 0]
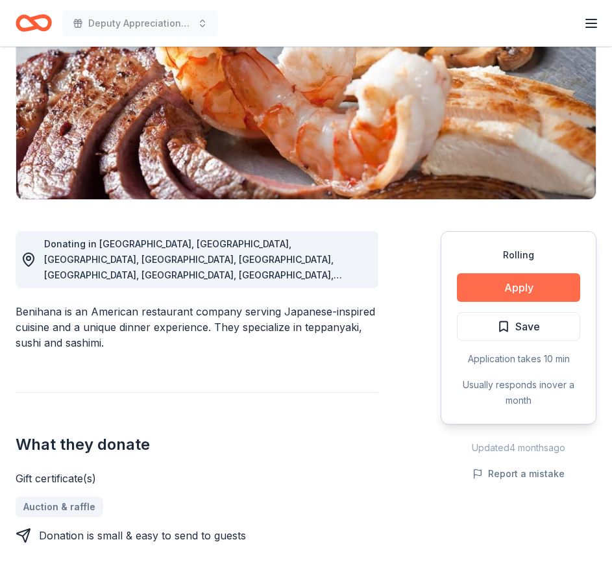
click at [502, 286] on button "Apply" at bounding box center [518, 287] width 123 height 29
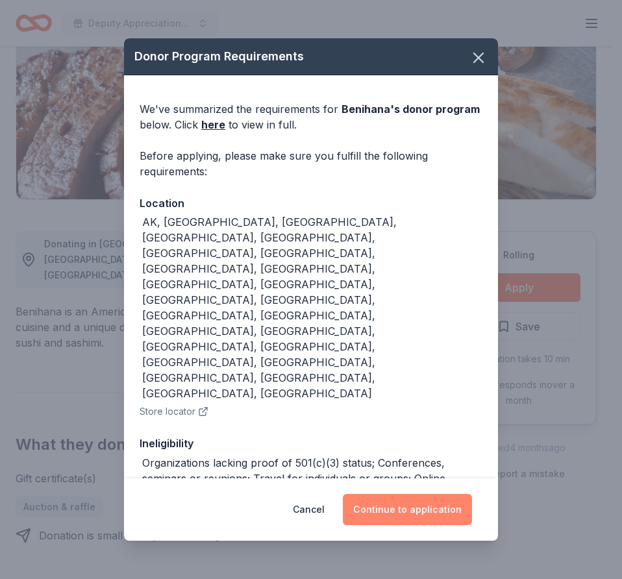
click at [397, 499] on button "Continue to application" at bounding box center [407, 509] width 129 height 31
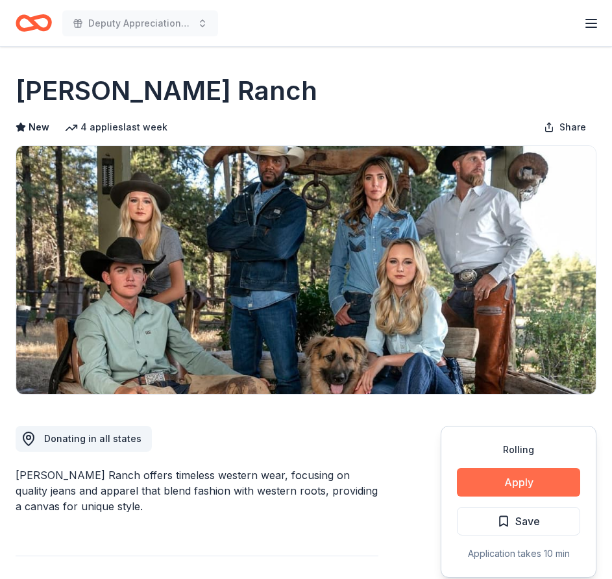
click at [523, 483] on button "Apply" at bounding box center [518, 482] width 123 height 29
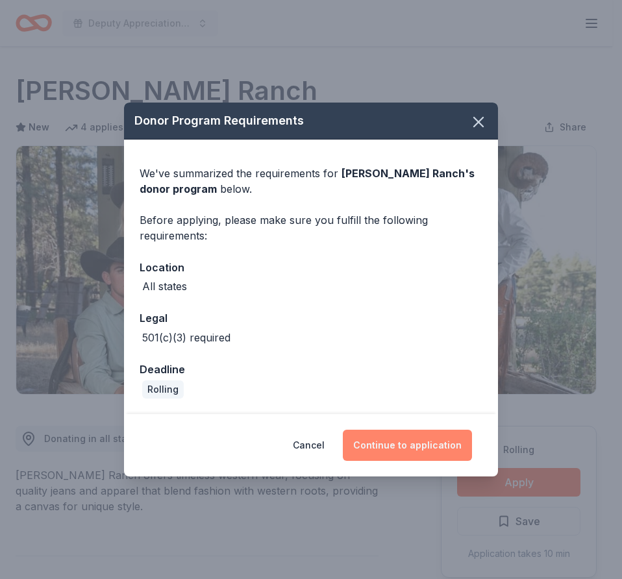
click at [386, 439] on button "Continue to application" at bounding box center [407, 445] width 129 height 31
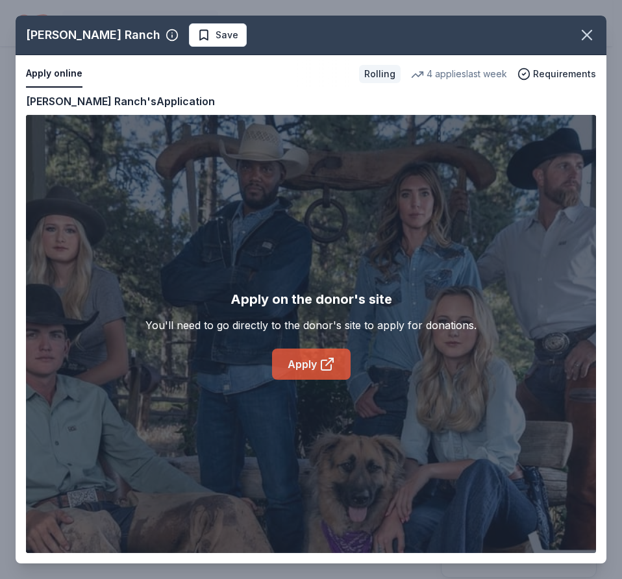
click at [299, 366] on link "Apply" at bounding box center [311, 364] width 79 height 31
click at [197, 32] on span "Save" at bounding box center [217, 35] width 41 height 16
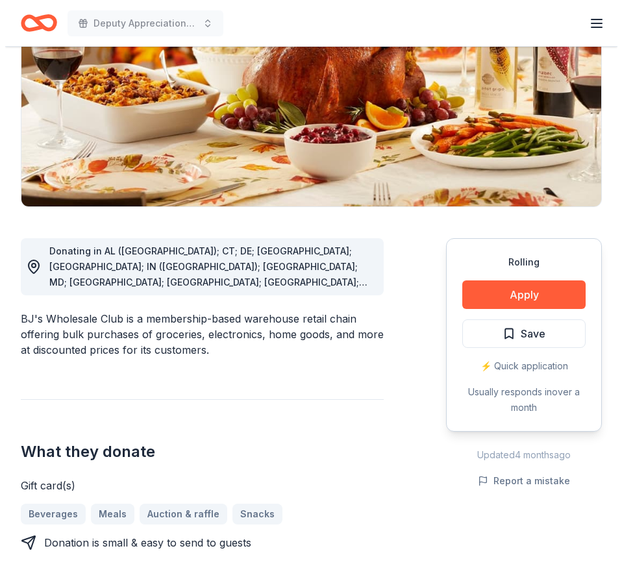
scroll to position [195, 0]
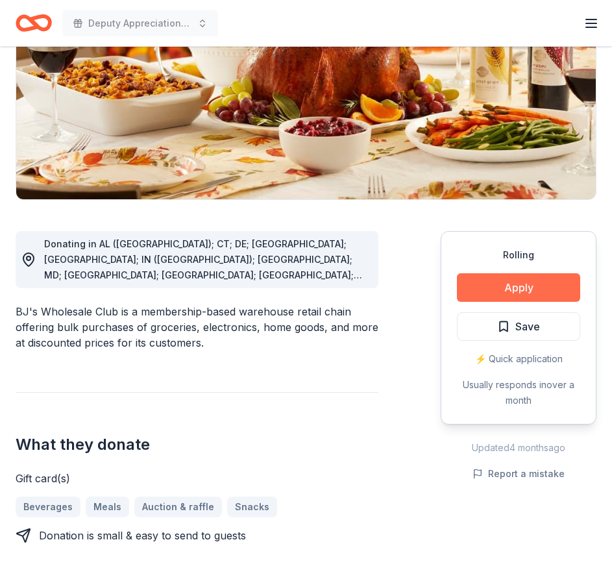
click at [516, 283] on button "Apply" at bounding box center [518, 287] width 123 height 29
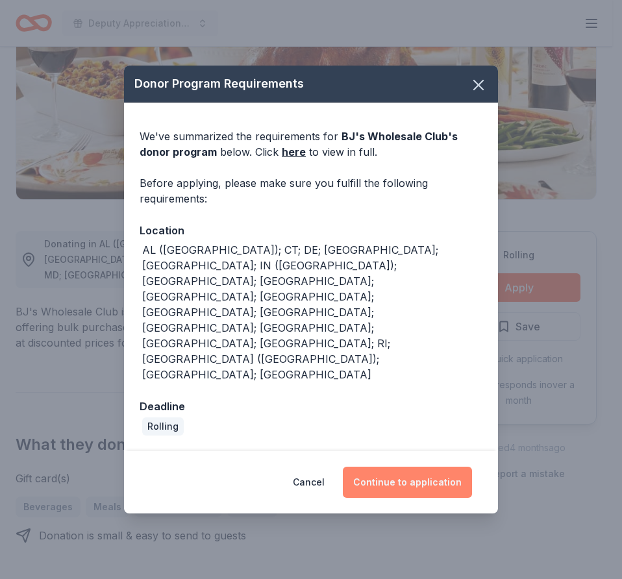
click at [403, 467] on button "Continue to application" at bounding box center [407, 482] width 129 height 31
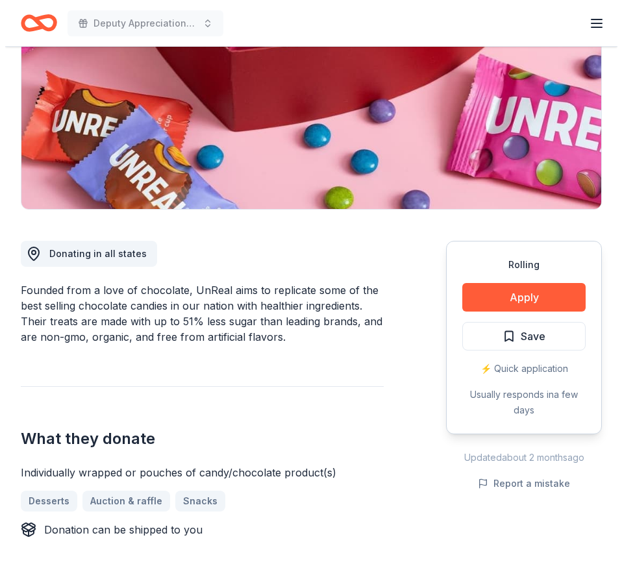
scroll to position [260, 0]
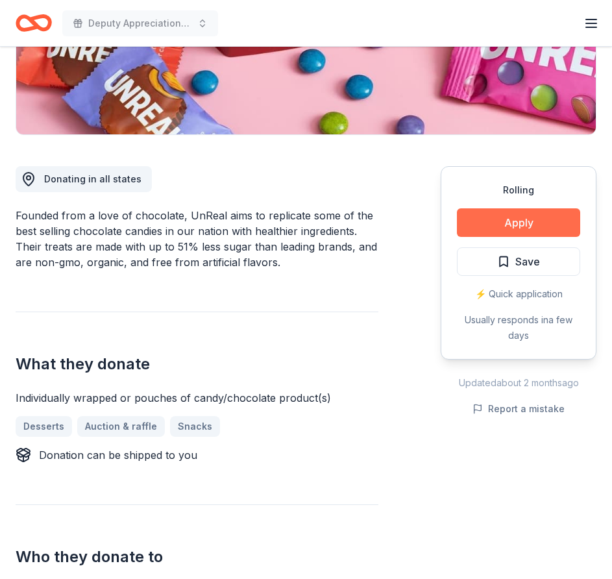
click at [517, 220] on button "Apply" at bounding box center [518, 222] width 123 height 29
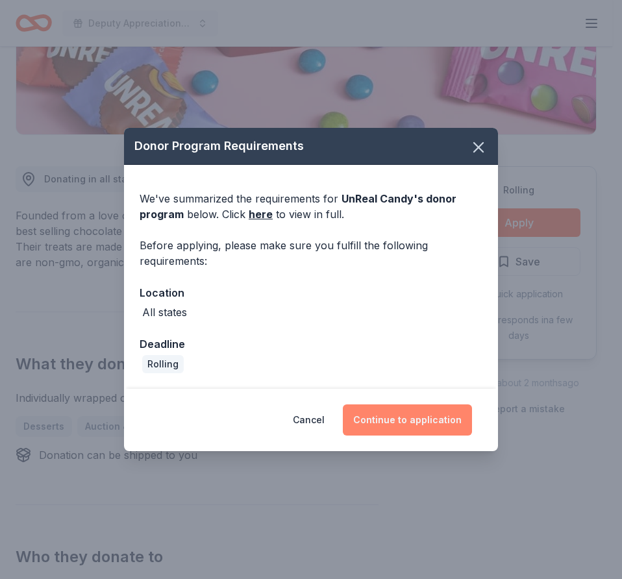
click at [409, 417] on button "Continue to application" at bounding box center [407, 420] width 129 height 31
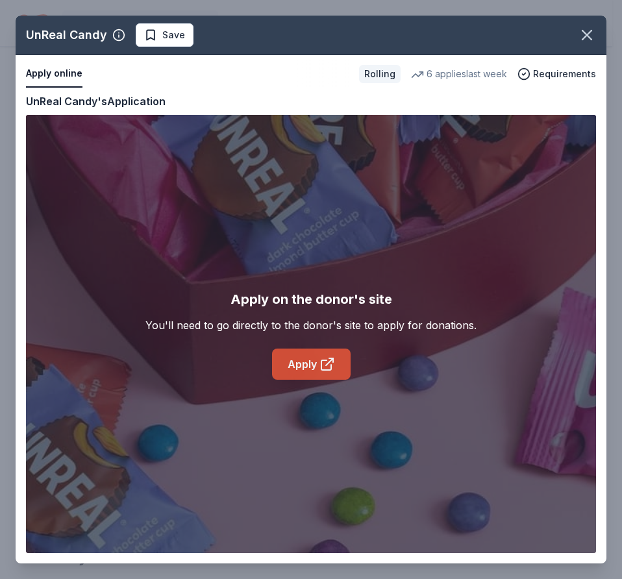
click at [312, 356] on link "Apply" at bounding box center [311, 364] width 79 height 31
